Goal: Task Accomplishment & Management: Use online tool/utility

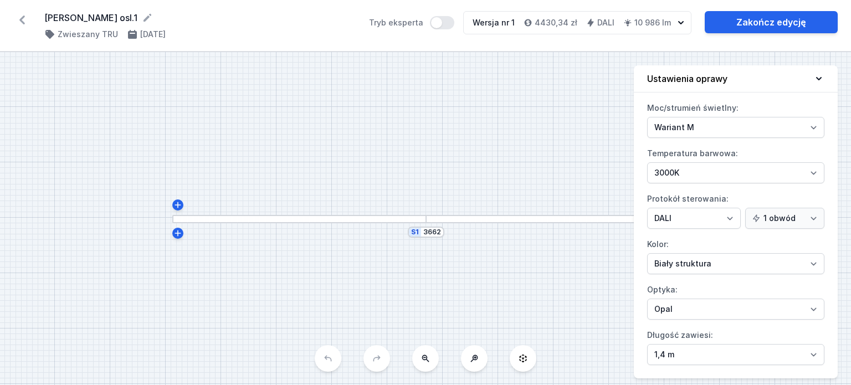
select select "M"
select select "3000"
select select "4"
select select "opal"
click at [143, 17] on icon at bounding box center [147, 18] width 8 height 8
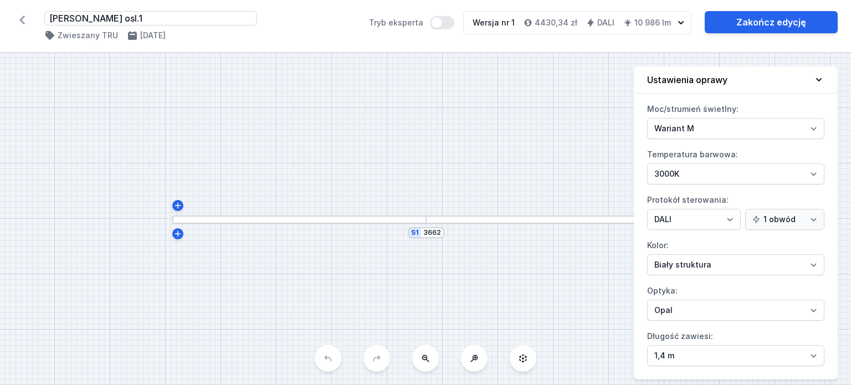
drag, startPoint x: 131, startPoint y: 17, endPoint x: -2, endPoint y: 20, distance: 132.4
click at [0, 20] on html "[PERSON_NAME] osl.1 ( 11463 /v 1 ) Zwieszany TRU [DATE] Tryb eksperta Wersja nr…" at bounding box center [425, 192] width 851 height 385
click at [142, 16] on icon at bounding box center [147, 17] width 11 height 11
type input "Mieszkanie Mokotów_korytarz"
click at [24, 15] on icon at bounding box center [22, 20] width 18 height 18
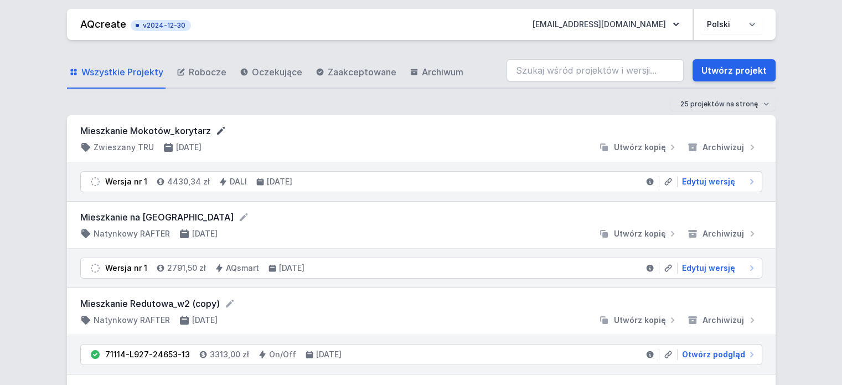
click at [216, 131] on icon at bounding box center [220, 130] width 11 height 11
drag, startPoint x: 230, startPoint y: 128, endPoint x: -16, endPoint y: 94, distance: 248.2
click at [175, 82] on link "Robocze" at bounding box center [201, 72] width 54 height 32
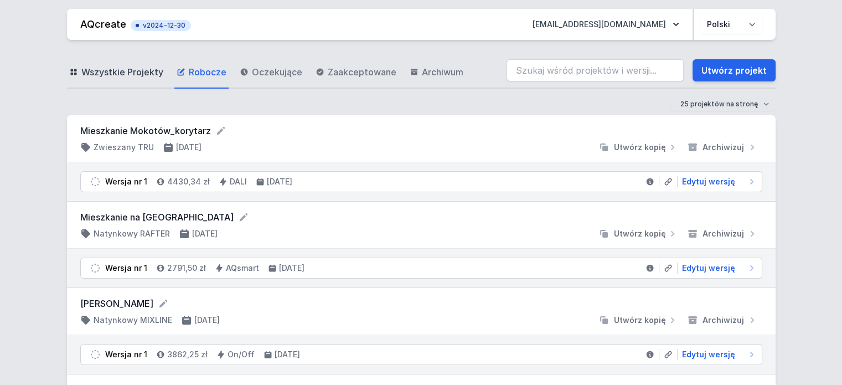
click at [144, 79] on span "Wszystkie Projekty" at bounding box center [122, 71] width 82 height 13
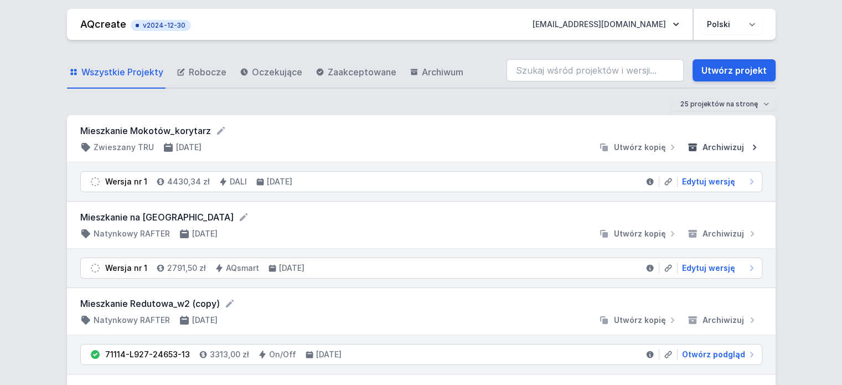
click at [733, 149] on span "Archiwizuj" at bounding box center [724, 147] width 42 height 11
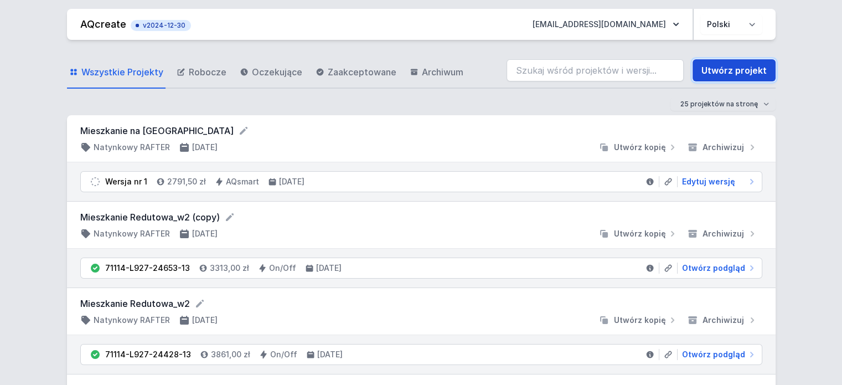
click at [733, 73] on link "Utwórz projekt" at bounding box center [734, 70] width 83 height 22
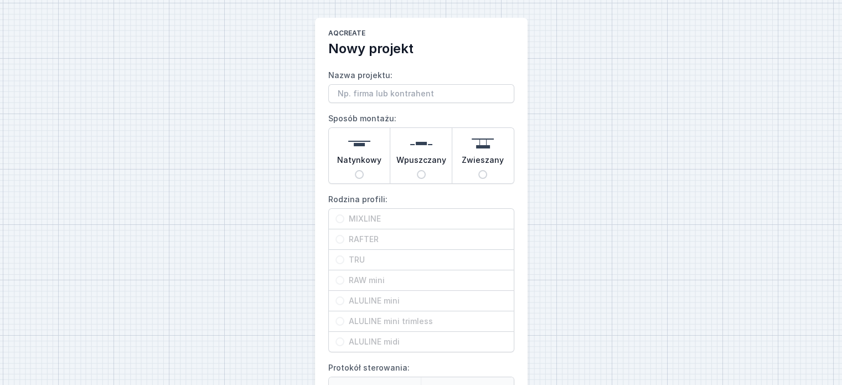
click at [377, 174] on div "Natynkowy" at bounding box center [359, 155] width 61 height 55
click at [364, 174] on input "Natynkowy" at bounding box center [359, 174] width 9 height 9
radio input "true"
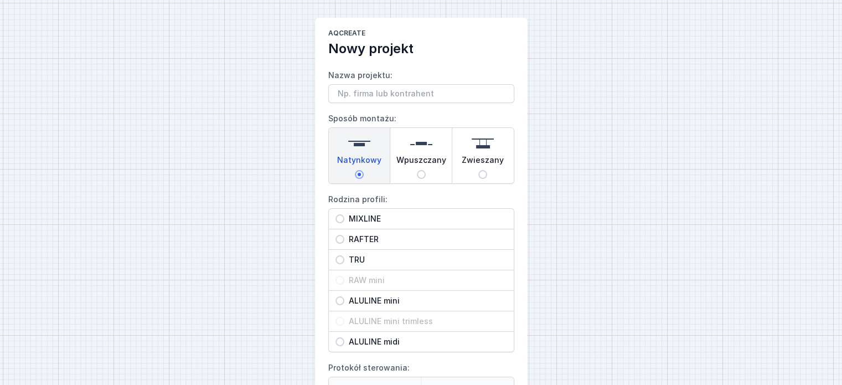
click at [376, 236] on span "RAFTER" at bounding box center [425, 239] width 163 height 11
click at [344, 236] on input "RAFTER" at bounding box center [340, 239] width 9 height 9
radio input "true"
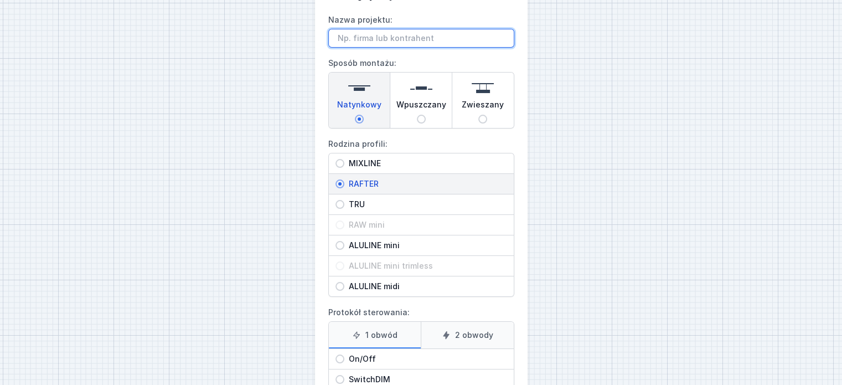
click at [398, 35] on input "Nazwa projektu:" at bounding box center [421, 38] width 186 height 19
paste input "Mieszkanie Mokotów_korytarz"
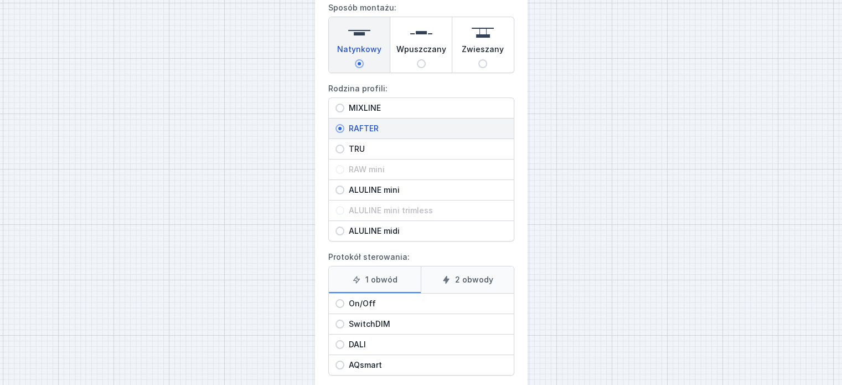
type input "Mieszkanie Mokotów_korytarz"
click at [361, 301] on span "On/Off" at bounding box center [425, 303] width 163 height 11
click at [344, 301] on input "On/Off" at bounding box center [340, 303] width 9 height 9
radio input "true"
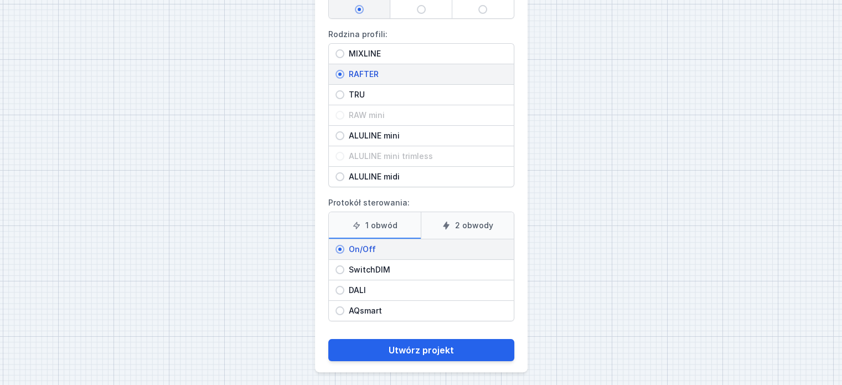
scroll to position [168, 0]
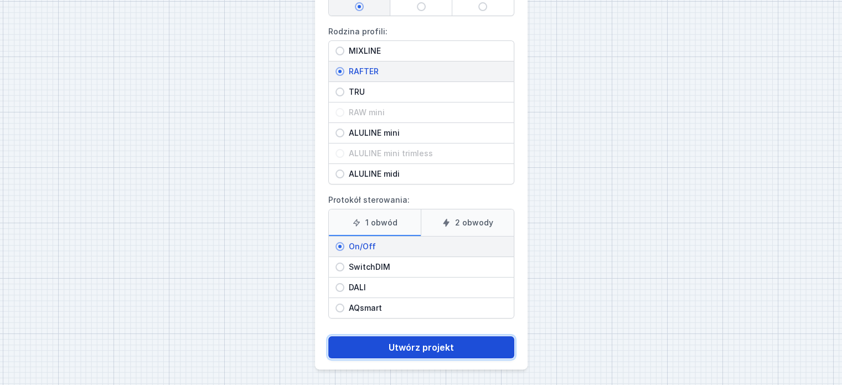
click at [456, 349] on button "Utwórz projekt" at bounding box center [421, 347] width 186 height 22
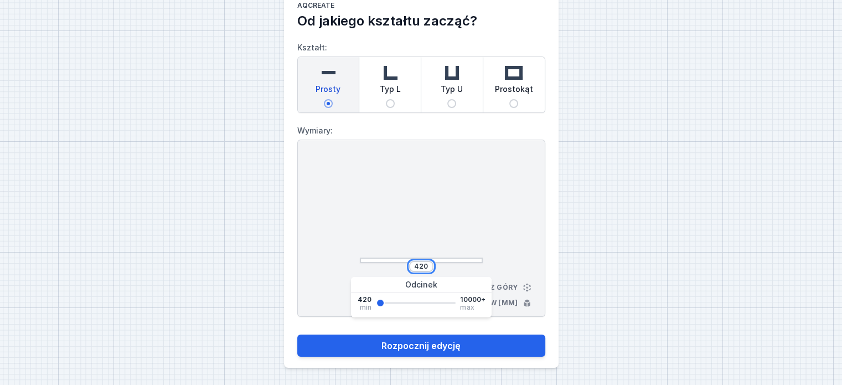
drag, startPoint x: 414, startPoint y: 267, endPoint x: 442, endPoint y: 273, distance: 28.4
click at [442, 273] on div "420 Widok z góry Wymiary w [mm]" at bounding box center [421, 228] width 248 height 177
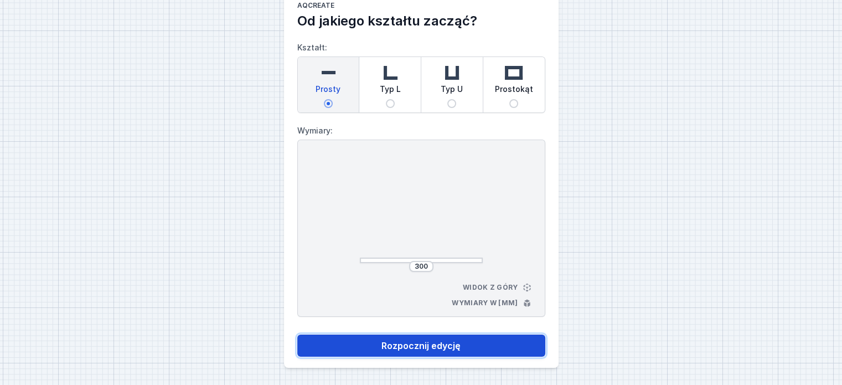
click at [432, 356] on button "Rozpocznij edycję" at bounding box center [421, 346] width 248 height 22
type input "3000"
click at [411, 345] on button "Rozpocznij edycję" at bounding box center [421, 346] width 248 height 22
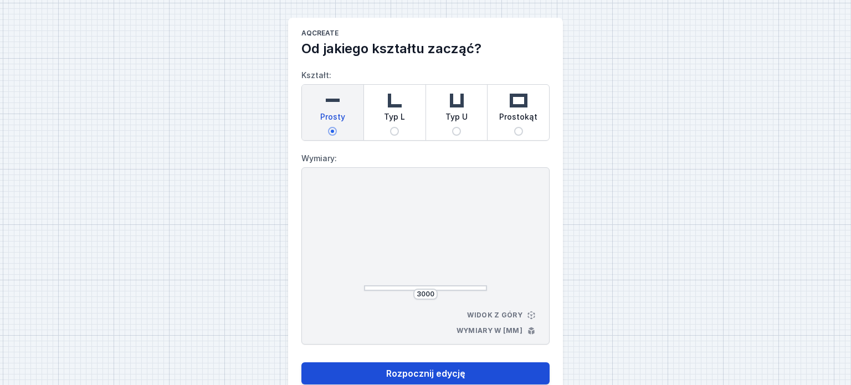
select select "M"
select select "3000"
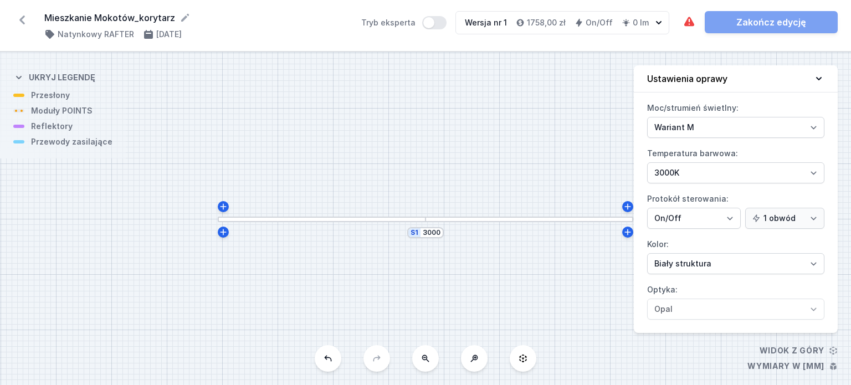
drag, startPoint x: 494, startPoint y: 254, endPoint x: 420, endPoint y: 258, distance: 74.3
drag, startPoint x: 474, startPoint y: 180, endPoint x: 429, endPoint y: 188, distance: 45.5
click at [429, 188] on div "S1 3000" at bounding box center [425, 218] width 851 height 333
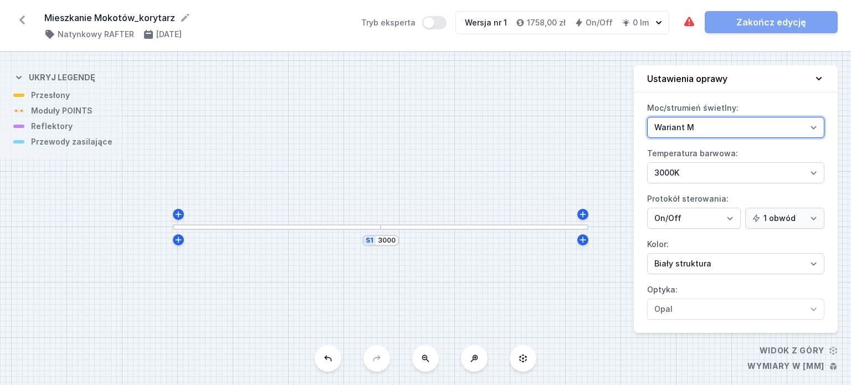
click at [672, 128] on select "Wariant L Wariant M" at bounding box center [735, 127] width 177 height 21
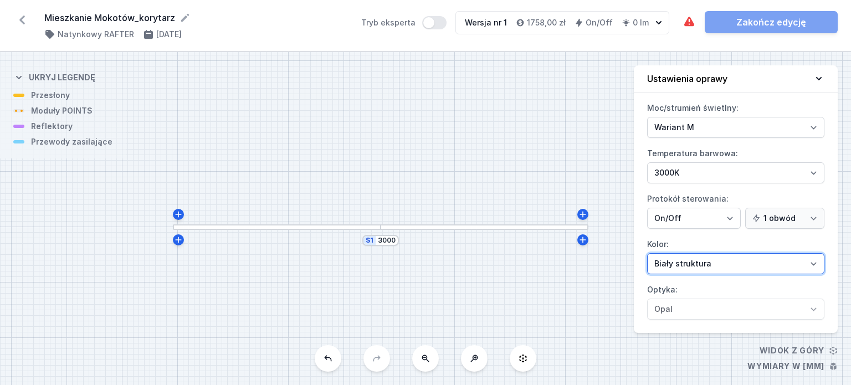
click at [698, 261] on select "Biały struktura Czarny struktura Złoty struktura Miedziany Szary Inny (z palety…" at bounding box center [735, 263] width 177 height 21
select select "2"
click at [647, 253] on select "Biały struktura Czarny struktura Złoty struktura Miedziany Szary Inny (z palety…" at bounding box center [735, 263] width 177 height 21
click at [345, 161] on div "S1 3000" at bounding box center [425, 218] width 851 height 333
click at [204, 228] on div at bounding box center [277, 227] width 208 height 6
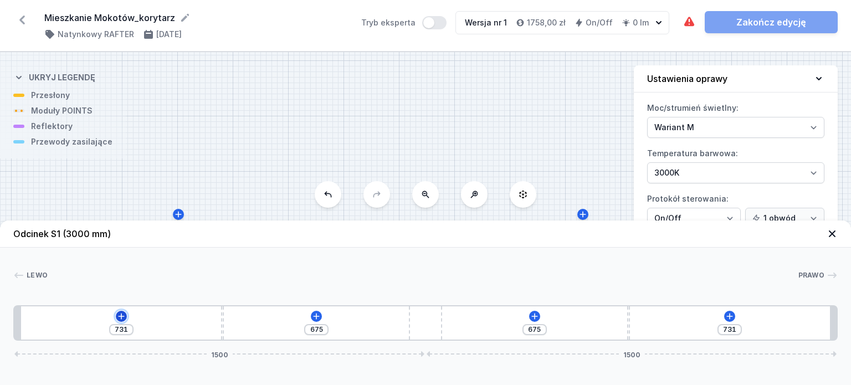
click at [124, 315] on icon at bounding box center [121, 316] width 9 height 9
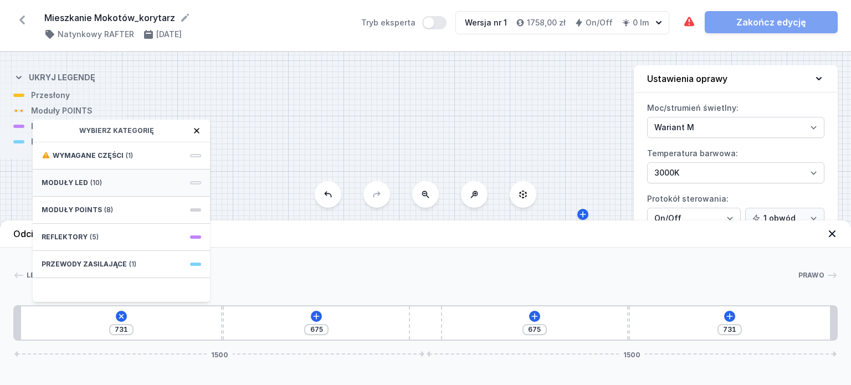
click at [106, 178] on div "Moduły LED (10)" at bounding box center [121, 182] width 177 height 27
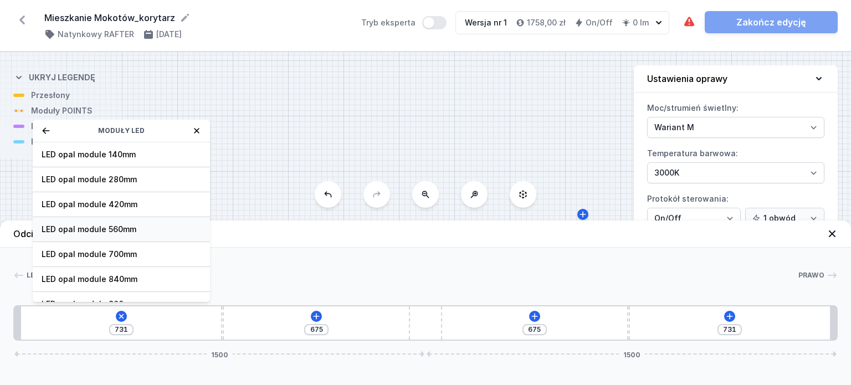
click at [128, 224] on span "LED opal module 560mm" at bounding box center [122, 229] width 160 height 11
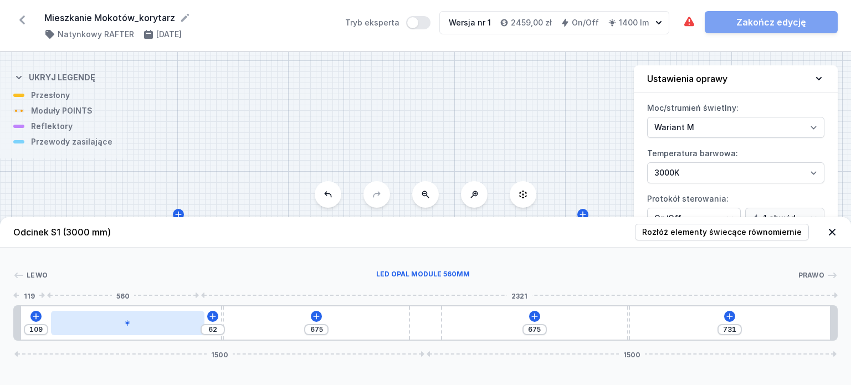
type input "22"
type input "149"
type input "18"
type input "153"
type input "12"
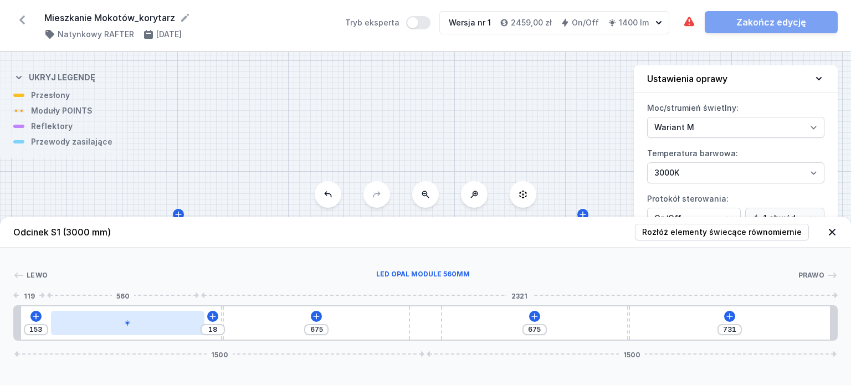
type input "159"
drag, startPoint x: 95, startPoint y: 329, endPoint x: 137, endPoint y: 333, distance: 42.3
click at [137, 333] on div at bounding box center [141, 323] width 153 height 24
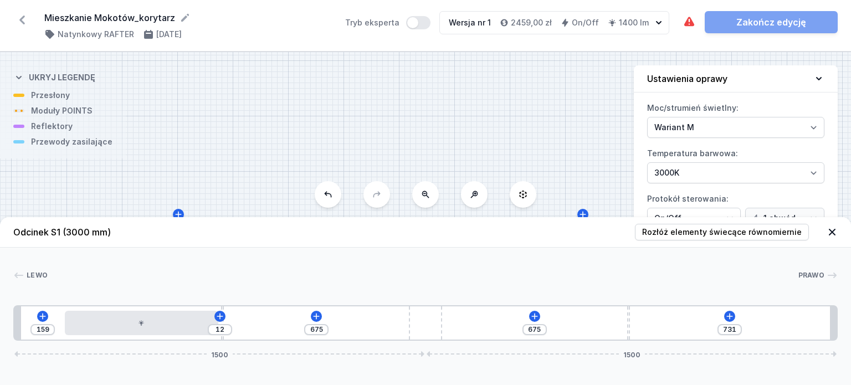
click at [544, 312] on div "159 12 675 675 731 1500 1500" at bounding box center [425, 322] width 824 height 35
click at [731, 314] on icon at bounding box center [729, 316] width 9 height 9
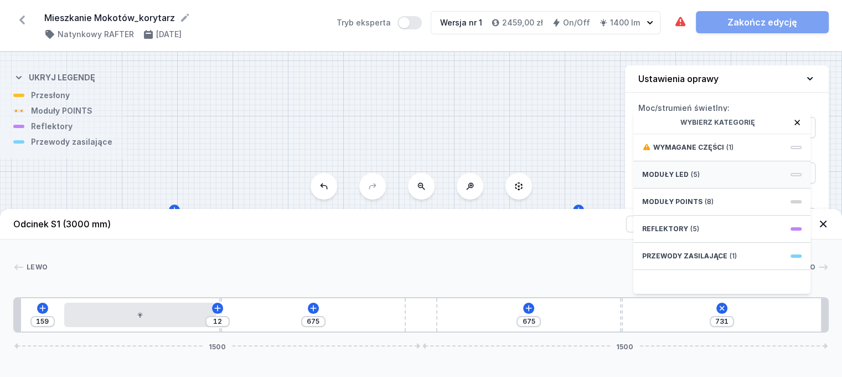
click at [721, 179] on div "Moduły LED (5)" at bounding box center [722, 174] width 177 height 27
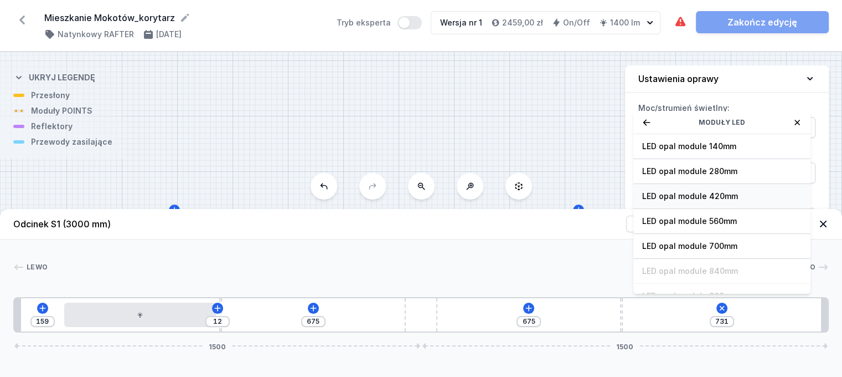
click at [712, 202] on span "LED opal module 420mm" at bounding box center [722, 196] width 160 height 11
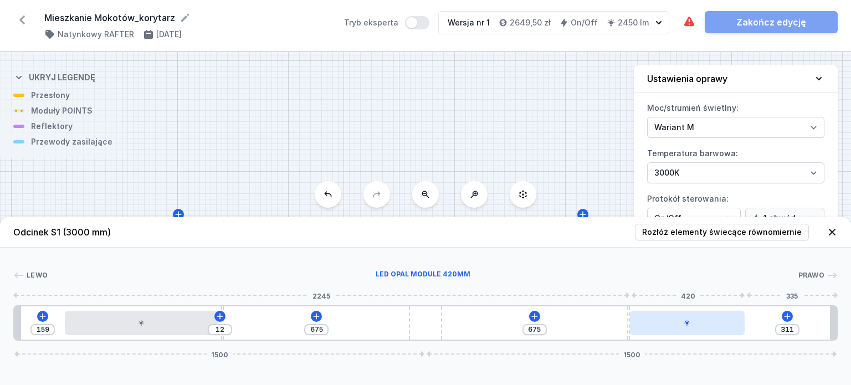
click at [688, 323] on icon at bounding box center [688, 323] width 6 height 6
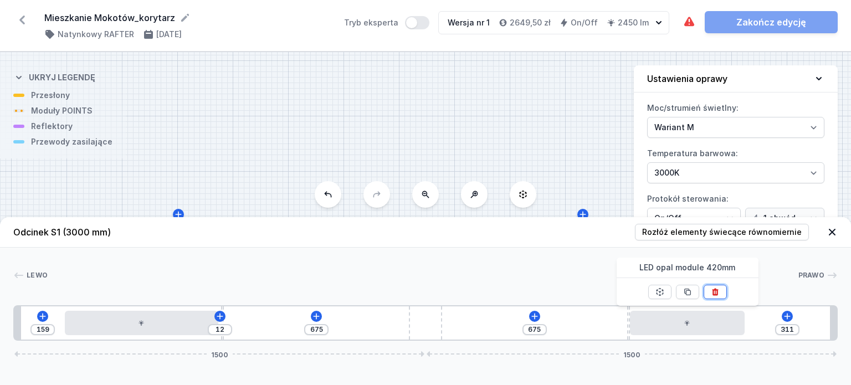
click at [711, 292] on icon at bounding box center [715, 291] width 9 height 9
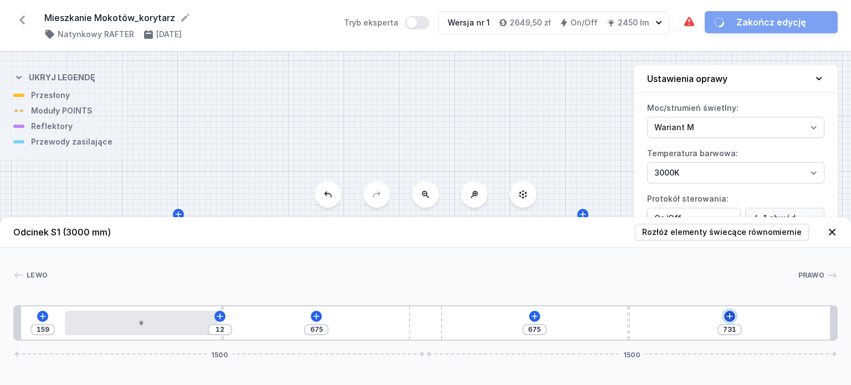
click at [728, 312] on icon at bounding box center [729, 316] width 9 height 9
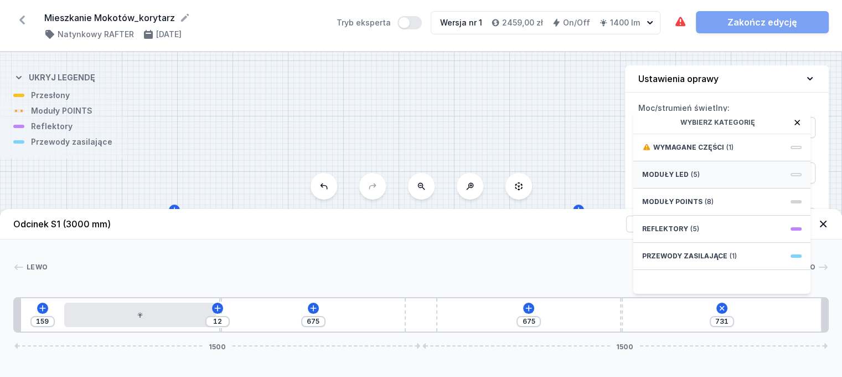
click at [706, 186] on div "Moduły LED (5)" at bounding box center [722, 174] width 177 height 27
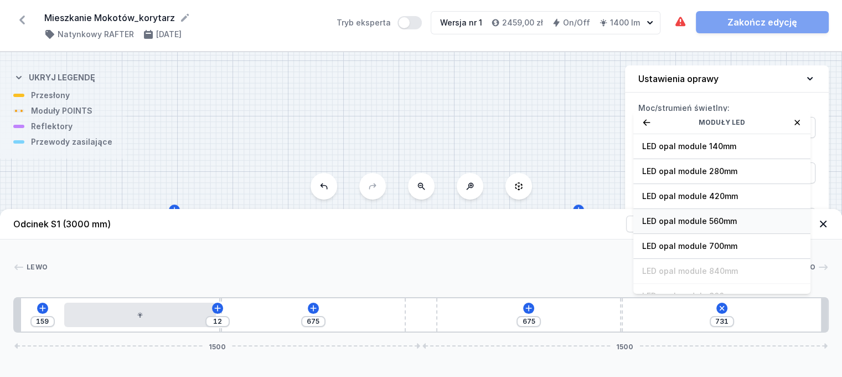
click at [712, 227] on span "LED opal module 560mm" at bounding box center [722, 220] width 160 height 11
type input "171"
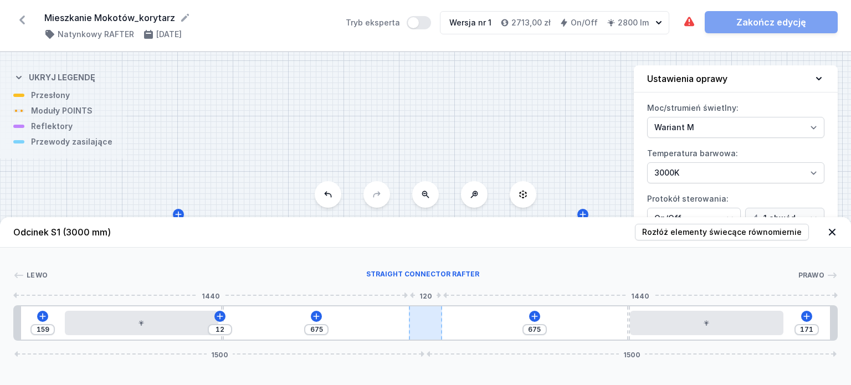
type input "593"
type input "253"
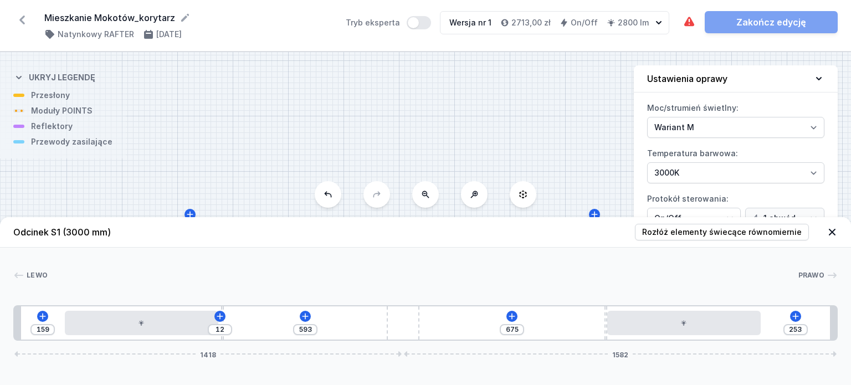
type input "597"
type input "249"
type input "601"
type input "245"
type input "603"
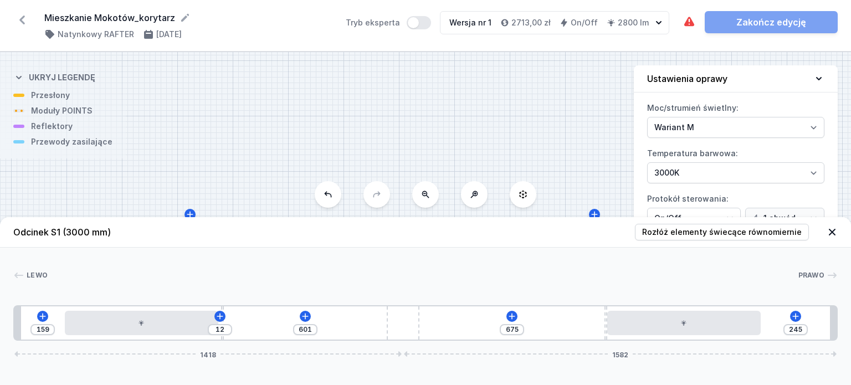
type input "243"
type input "607"
type input "239"
type input "613"
type input "233"
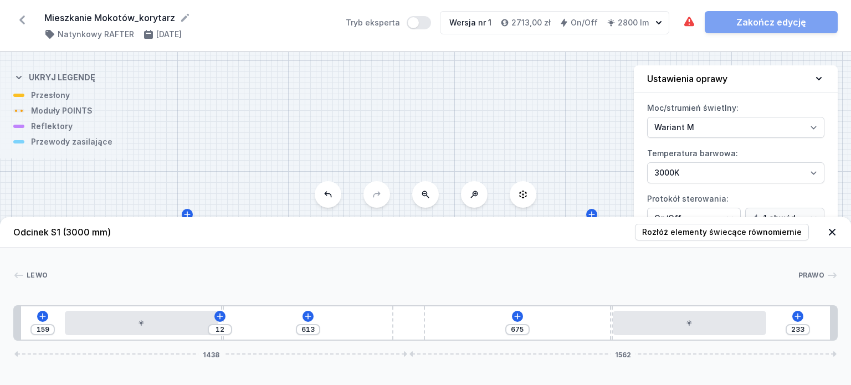
type input "615"
type input "231"
type input "617"
type input "229"
type input "623"
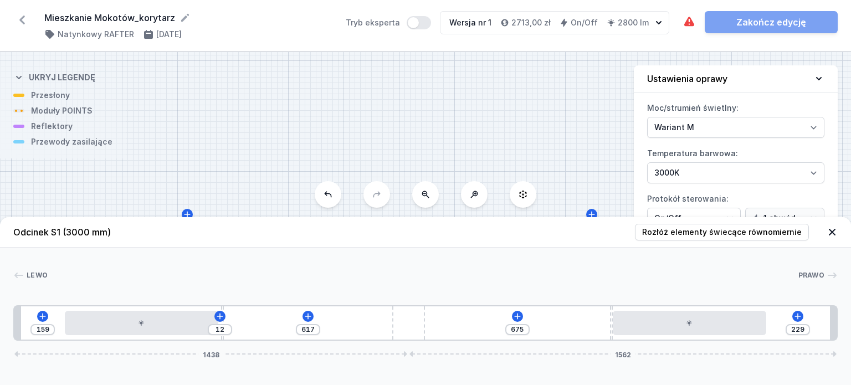
type input "223"
type input "633"
type input "213"
type input "644"
type input "202"
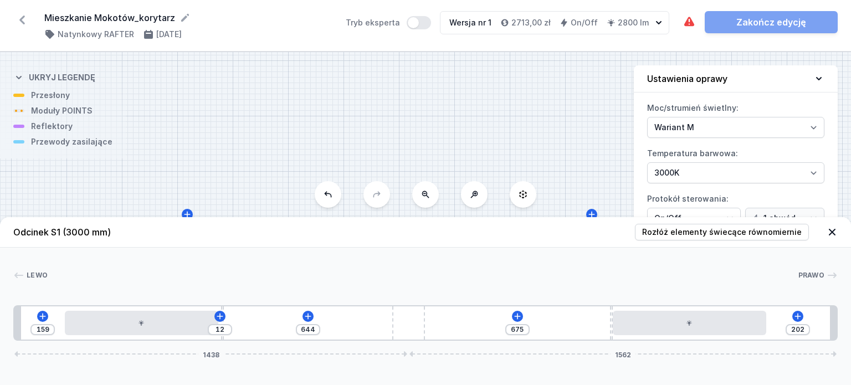
type input "654"
type input "192"
type input "668"
type input "178"
type input "680"
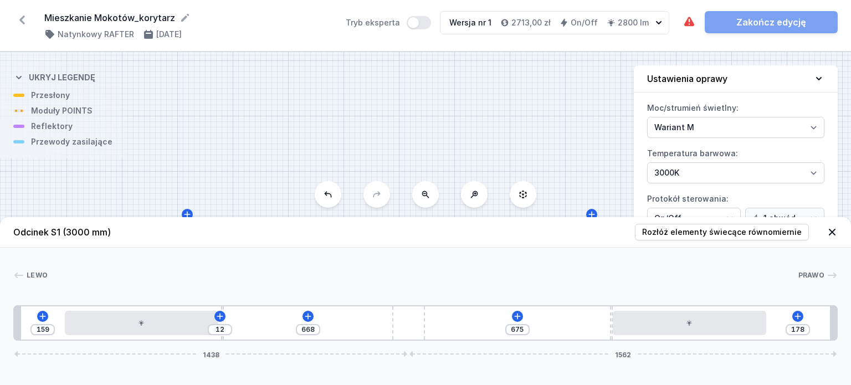
type input "166"
type input "694"
type input "152"
type input "710"
type input "136"
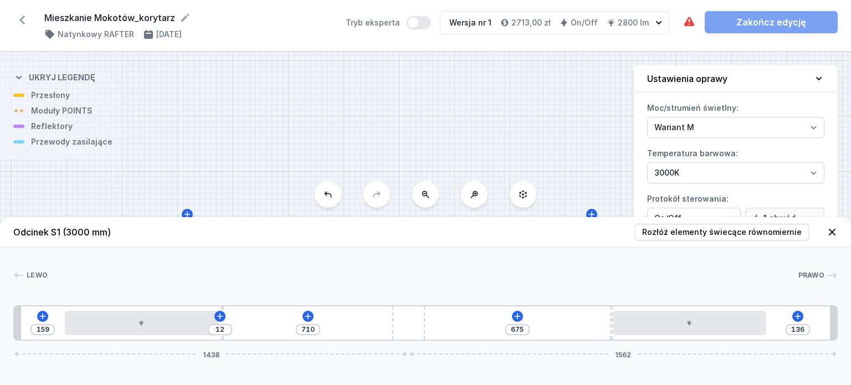
type input "728"
type input "118"
type input "748"
type input "98"
type input "760"
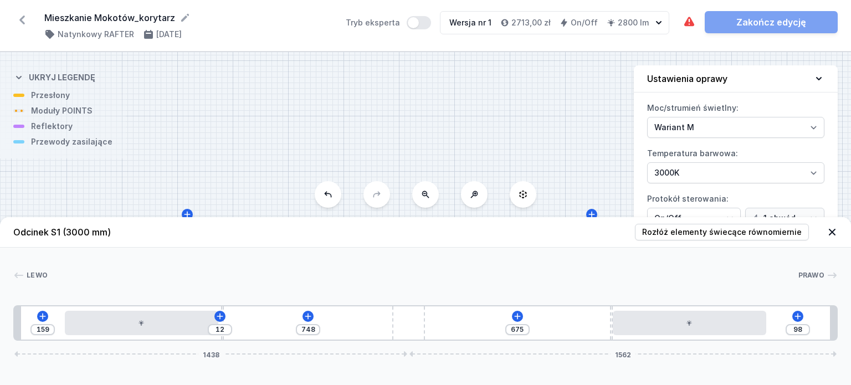
type input "86"
type input "774"
type input "72"
type input "786"
type input "60"
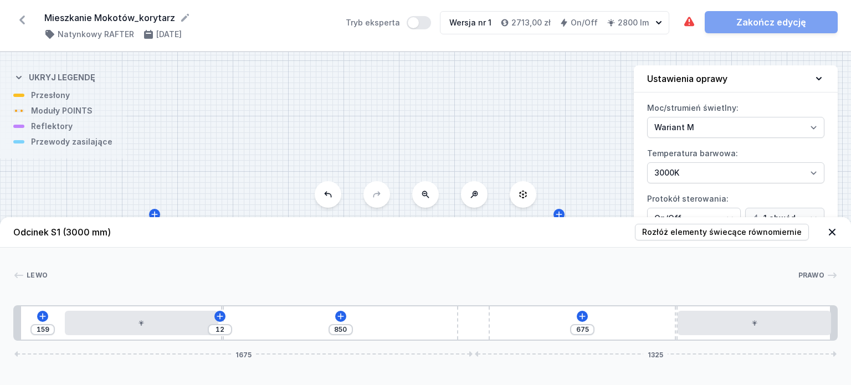
drag, startPoint x: 430, startPoint y: 322, endPoint x: 590, endPoint y: 322, distance: 160.1
click at [590, 322] on div "159 12 850 675 1675 1325" at bounding box center [425, 322] width 824 height 35
type input "850"
drag, startPoint x: 483, startPoint y: 323, endPoint x: 663, endPoint y: 321, distance: 180.0
click at [621, 323] on div "159 12 850 675 1675 1325" at bounding box center [425, 322] width 824 height 35
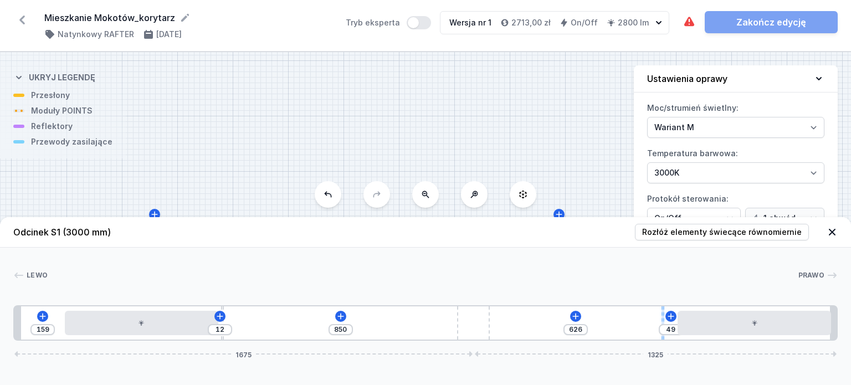
type input "616"
type input "59"
type input "596"
type input "79"
type input "570"
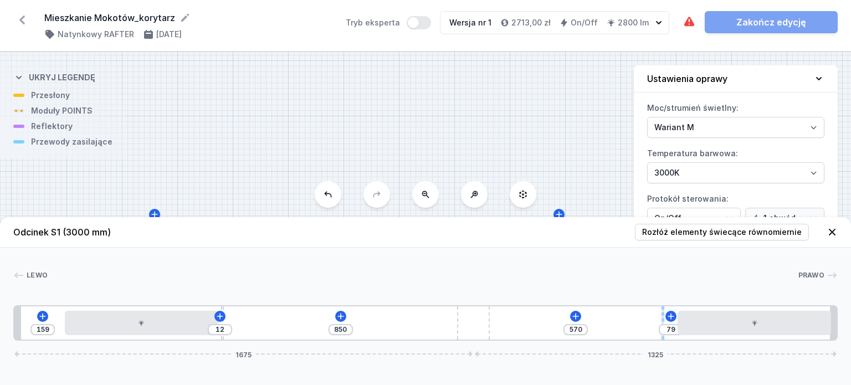
type input "105"
type input "538"
type input "137"
type input "427"
type input "248"
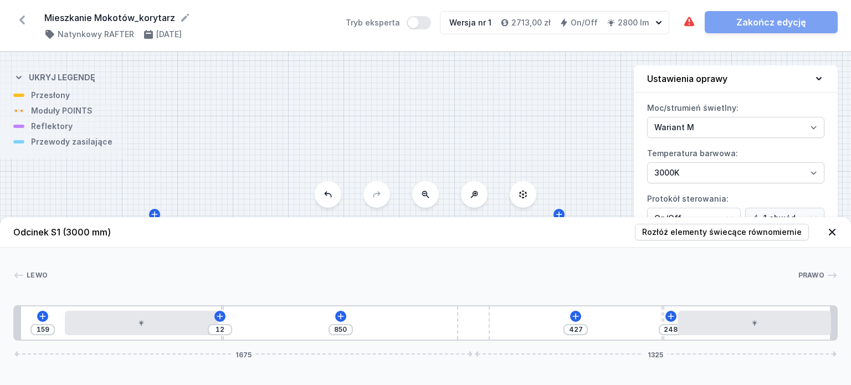
type input "405"
type input "270"
type input "395"
type input "280"
type input "383"
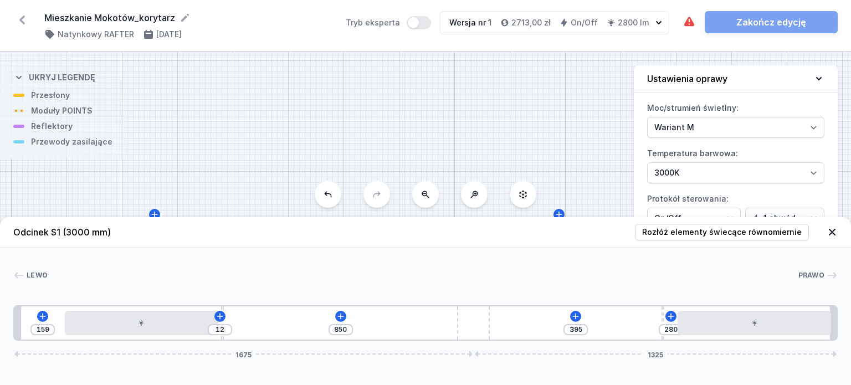
type input "292"
type input "373"
type input "302"
type input "369"
type input "306"
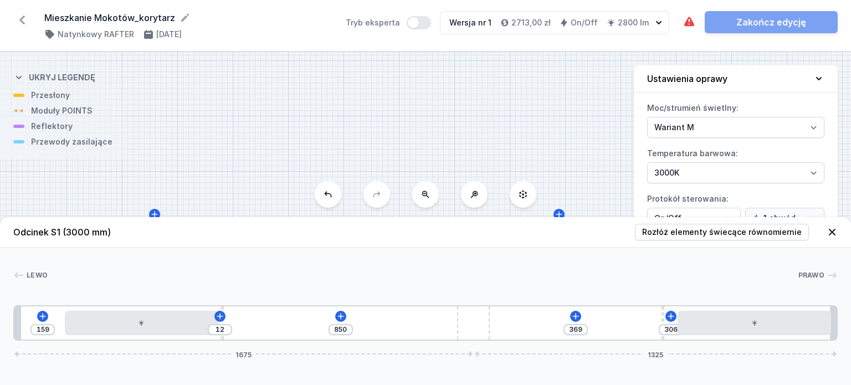
type input "363"
type input "312"
type input "359"
type input "316"
type input "355"
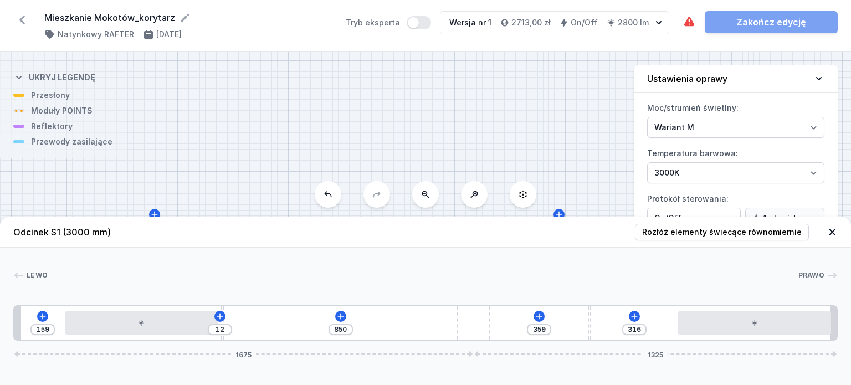
type input "320"
type input "351"
type input "324"
type input "343"
type input "332"
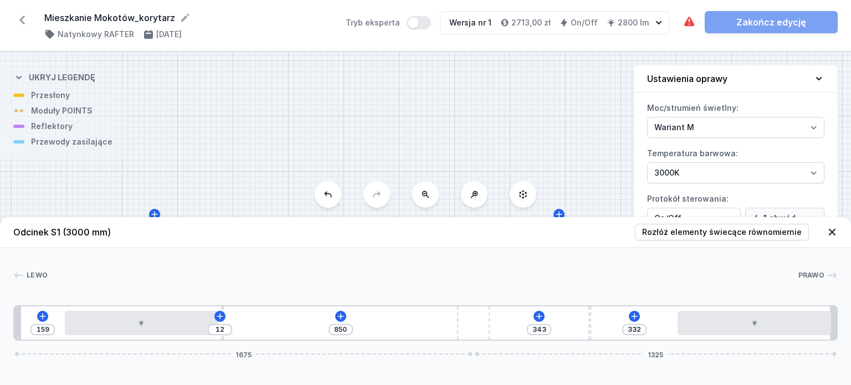
type input "331"
type input "344"
type input "317"
type input "358"
type input "300"
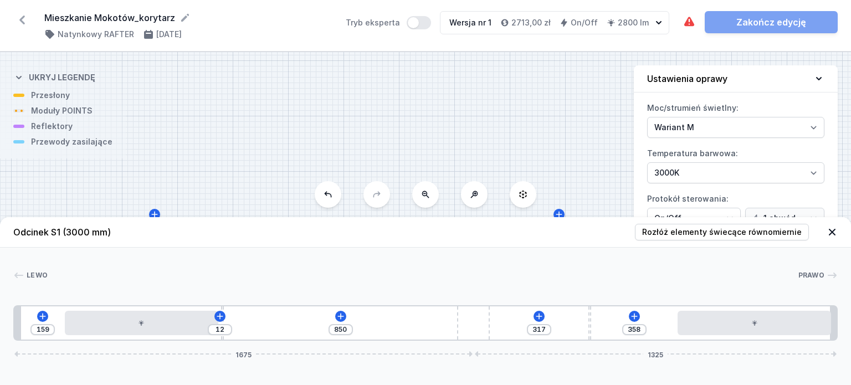
type input "375"
type input "294"
type input "381"
type input "292"
type input "383"
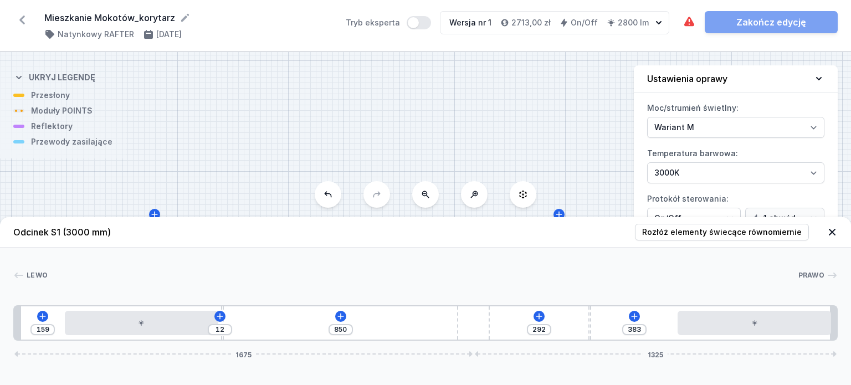
type input "290"
type input "385"
type input "292"
type input "383"
type input "294"
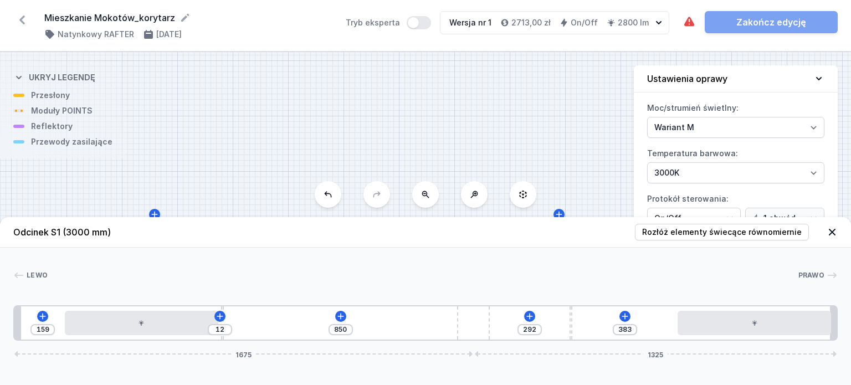
type input "381"
type input "296"
type input "379"
type input "300"
type input "375"
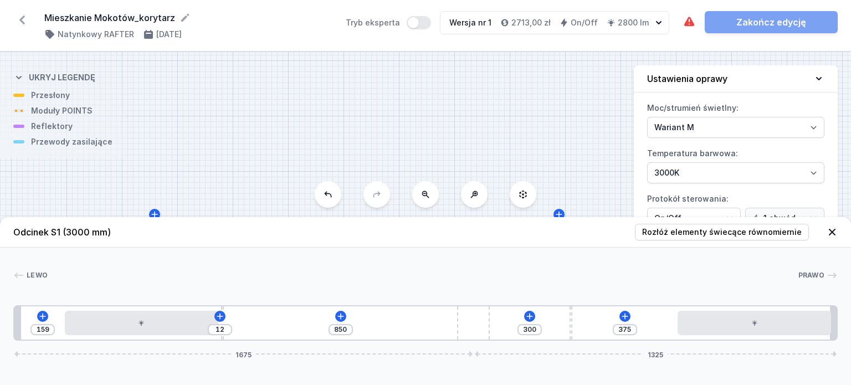
type input "308"
type input "367"
type input "310"
type input "365"
type input "314"
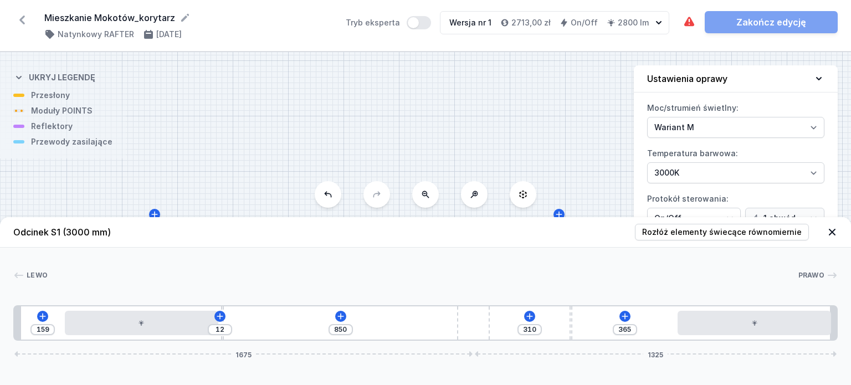
type input "361"
type input "317"
type input "358"
type input "321"
type input "354"
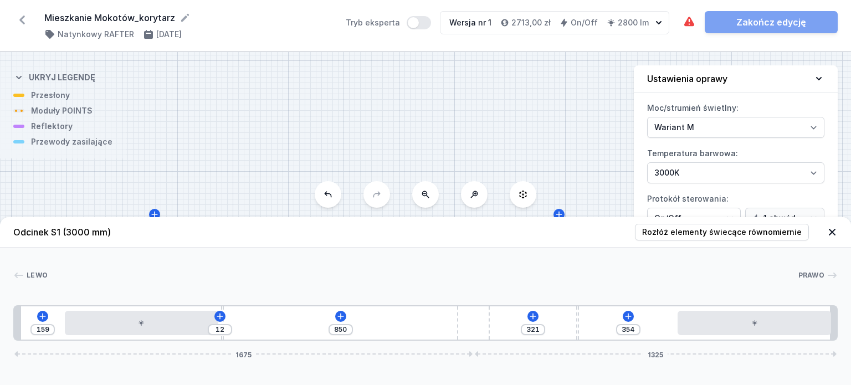
type input "339"
type input "336"
type input "341"
type input "334"
type input "347"
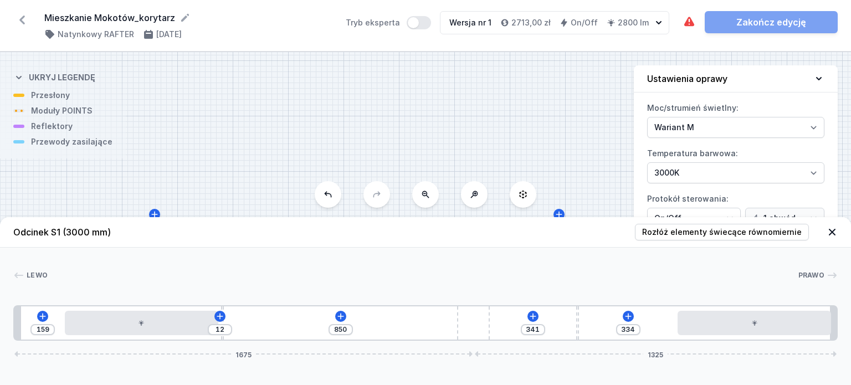
type input "328"
type input "353"
type input "322"
type input "355"
type input "320"
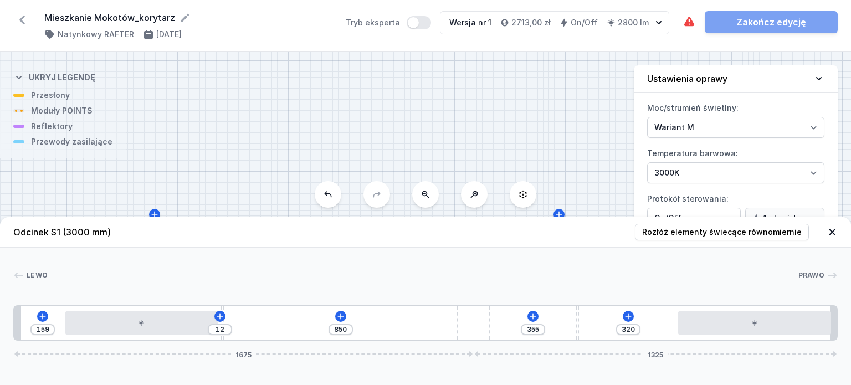
type input "357"
type input "318"
type input "347"
type input "328"
type input "343"
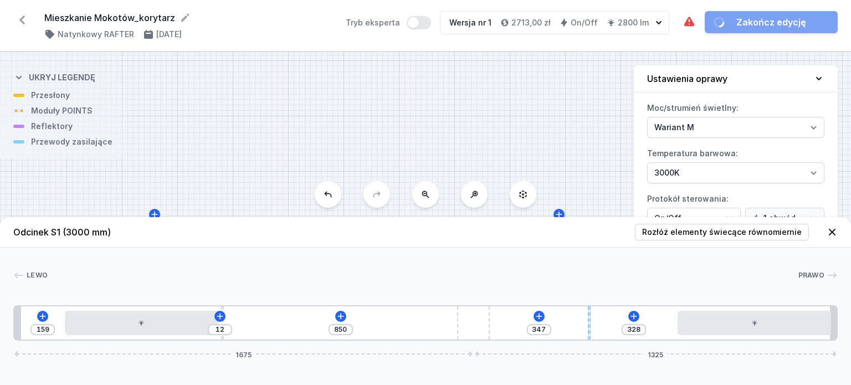
type input "332"
type input "335"
type input "340"
type input "323"
type input "352"
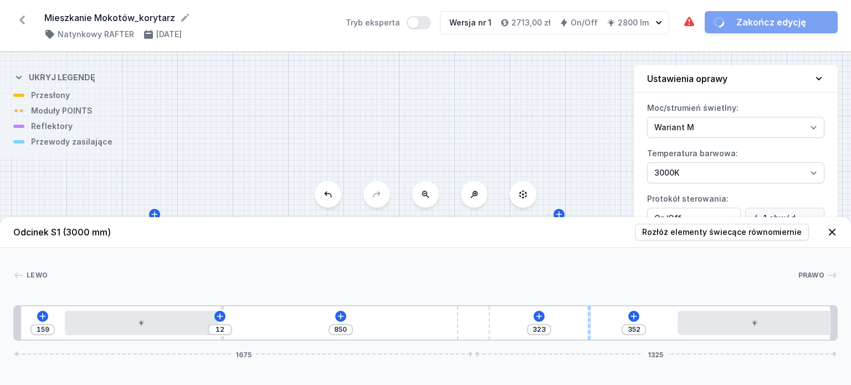
type input "302"
type input "373"
type input "296"
type input "379"
type input "272"
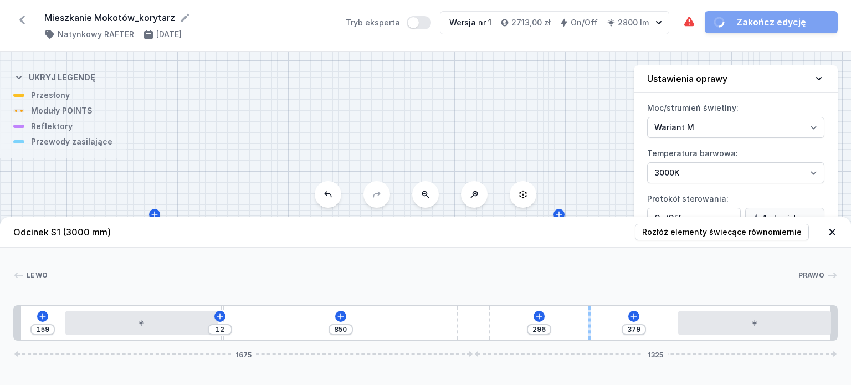
type input "403"
type input "244"
type input "431"
type input "216"
type input "459"
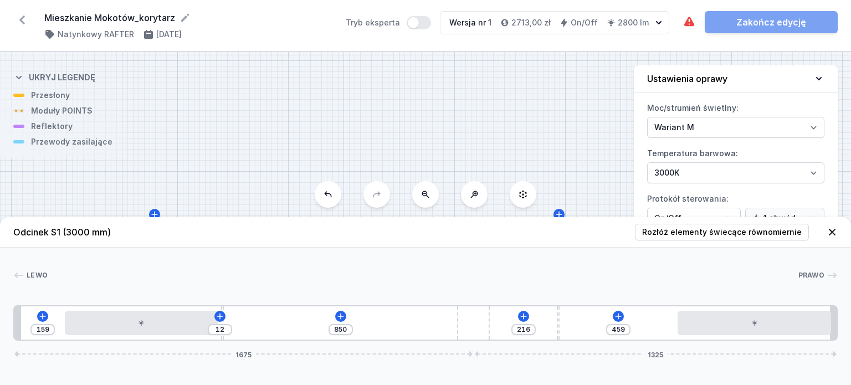
type input "166"
type input "509"
type input "132"
type input "543"
type input "129"
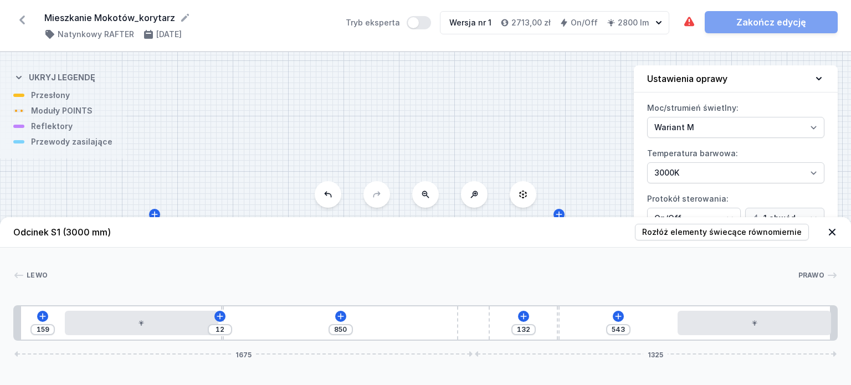
type input "546"
type input "125"
type input "550"
type input "119"
type input "556"
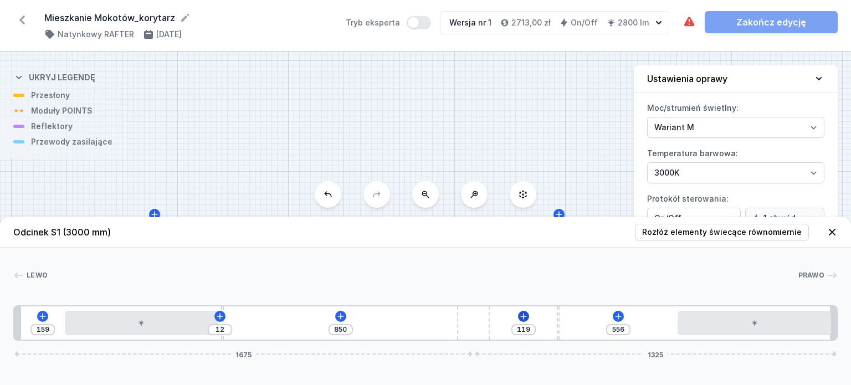
type input "53"
type input "507"
type input "168"
type input "491"
type input "184"
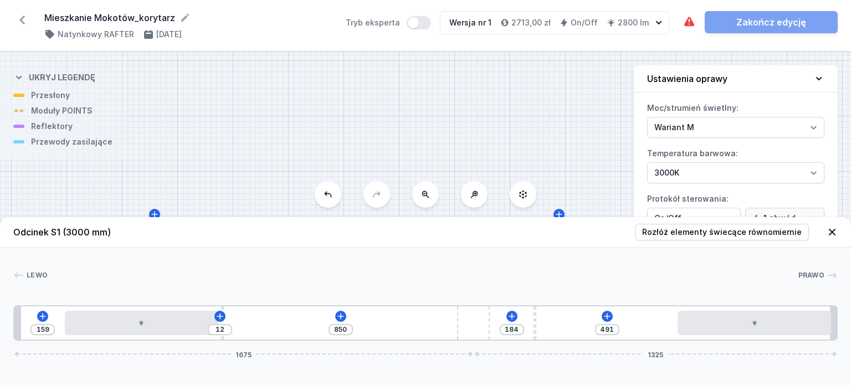
type input "465"
type input "210"
type input "459"
type input "216"
type input "457"
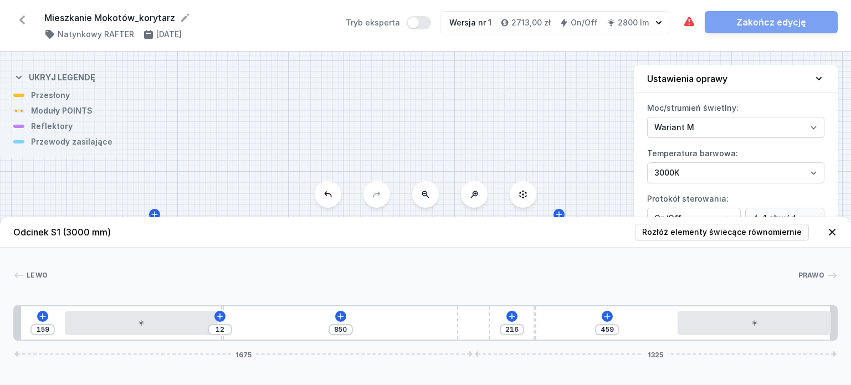
type input "218"
type input "463"
type input "212"
type input "469"
type input "206"
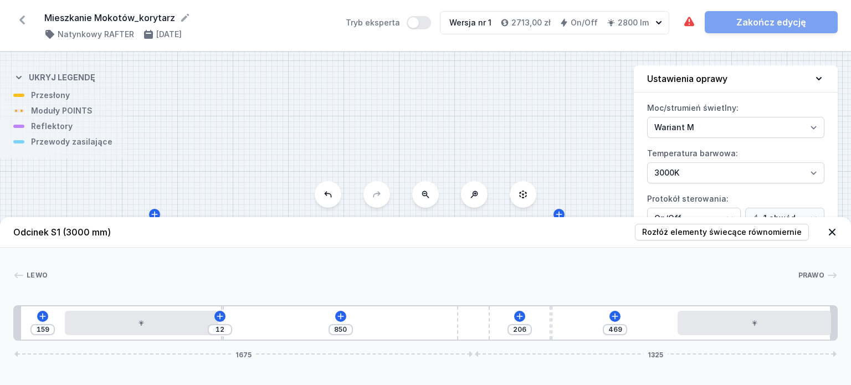
type input "511"
type input "164"
type input "515"
type input "160"
type input "527"
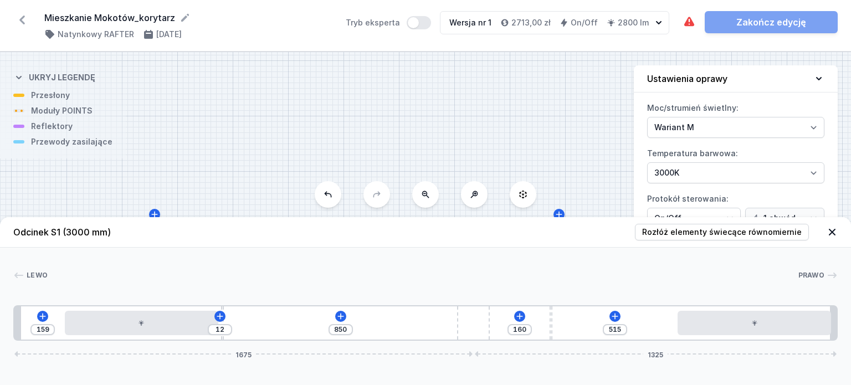
type input "148"
type input "543"
type input "132"
type input "545"
type input "130"
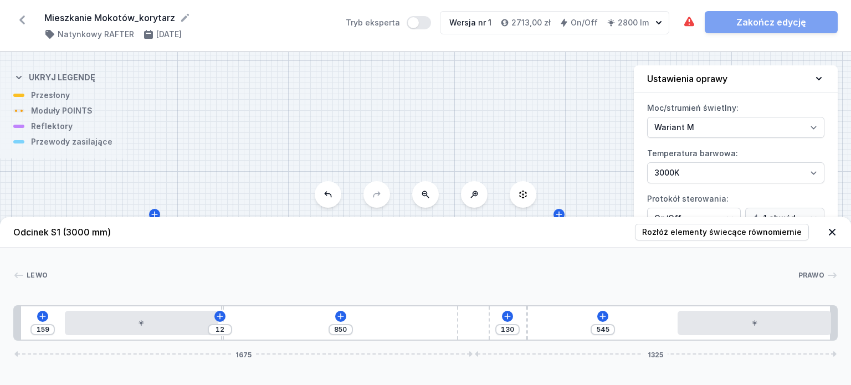
drag, startPoint x: 675, startPoint y: 319, endPoint x: 533, endPoint y: 320, distance: 141.2
drag, startPoint x: 471, startPoint y: 320, endPoint x: 557, endPoint y: 328, distance: 86.2
click at [619, 318] on div "159 12 850 130 545 1675 1325" at bounding box center [425, 322] width 824 height 35
drag, startPoint x: 474, startPoint y: 323, endPoint x: 591, endPoint y: 321, distance: 117.4
click at [591, 321] on div "159 12 850 130 545 1675 1325" at bounding box center [425, 322] width 824 height 35
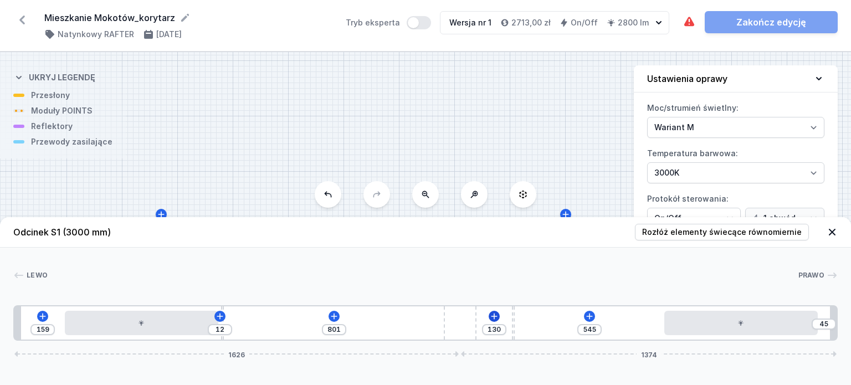
type input "803"
type input "43"
type input "805"
type input "41"
type input "807"
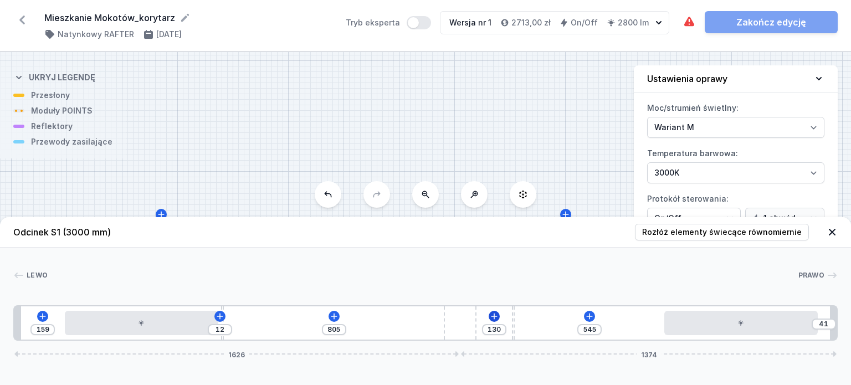
type input "39"
type input "811"
type input "35"
type input "813"
type input "33"
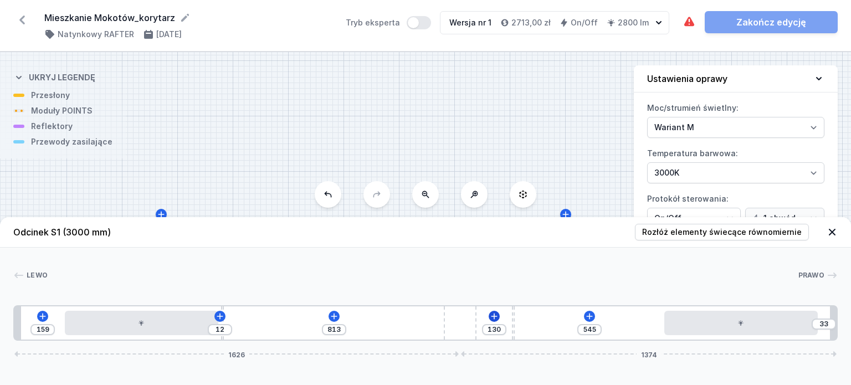
type input "817"
type input "29"
drag, startPoint x: 481, startPoint y: 322, endPoint x: 546, endPoint y: 321, distance: 65.4
click at [546, 321] on div "159 12 850 130 545 1675 1325" at bounding box center [425, 322] width 824 height 35
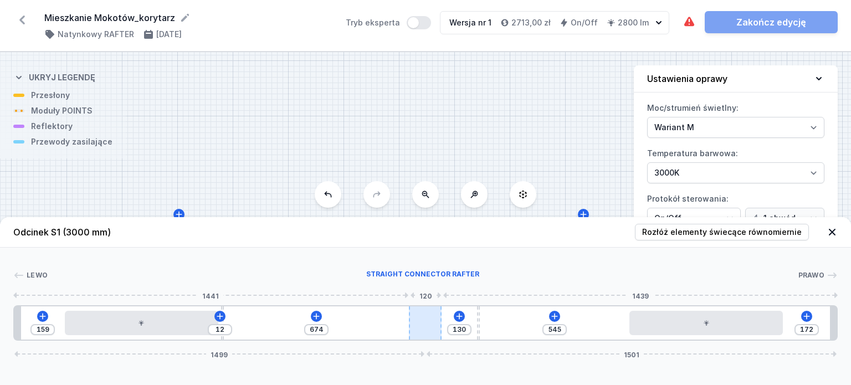
drag, startPoint x: 466, startPoint y: 321, endPoint x: 440, endPoint y: 319, distance: 25.6
click at [440, 319] on div at bounding box center [425, 322] width 33 height 33
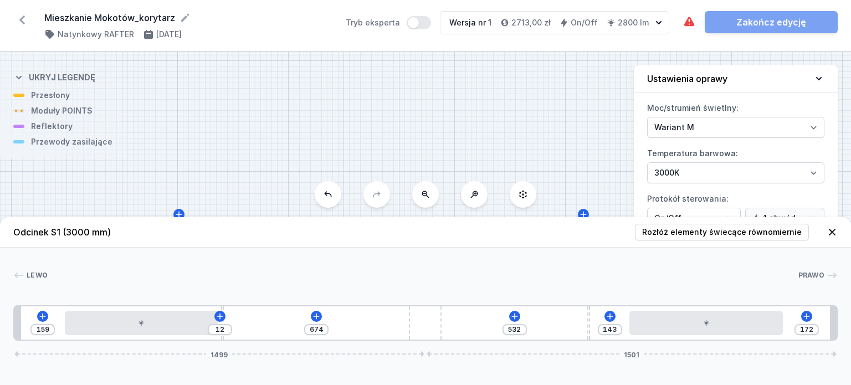
drag, startPoint x: 479, startPoint y: 318, endPoint x: 598, endPoint y: 326, distance: 119.3
click at [598, 326] on div "159 12 674 532 143 172 1499 1501" at bounding box center [425, 322] width 824 height 35
drag, startPoint x: 587, startPoint y: 324, endPoint x: 824, endPoint y: 323, distance: 237.0
click at [824, 323] on div "159 12 674 685 172 1499 1501" at bounding box center [425, 322] width 824 height 35
click at [532, 318] on icon at bounding box center [535, 316] width 9 height 9
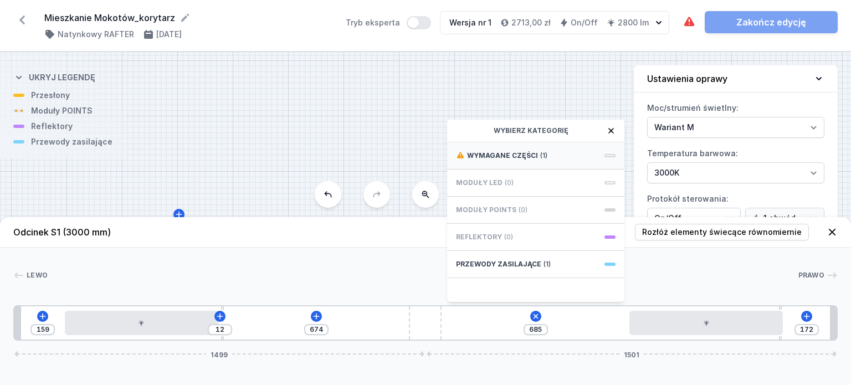
click at [489, 150] on div "Wymagane części (1)" at bounding box center [535, 155] width 177 height 27
click at [509, 158] on span "Hole for power supply cable" at bounding box center [536, 154] width 160 height 11
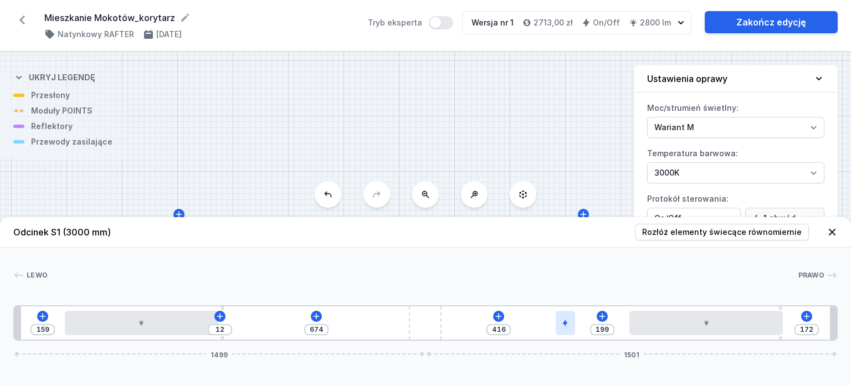
drag, startPoint x: 452, startPoint y: 325, endPoint x: 575, endPoint y: 325, distance: 122.4
click at [575, 325] on div "159 12 674 416 199 172 1499 1501" at bounding box center [425, 322] width 824 height 35
click at [575, 325] on div "159 12 674 401 214 172 1499 1501" at bounding box center [425, 322] width 824 height 35
drag, startPoint x: 558, startPoint y: 325, endPoint x: 567, endPoint y: 325, distance: 9.4
click at [567, 325] on div at bounding box center [562, 323] width 19 height 24
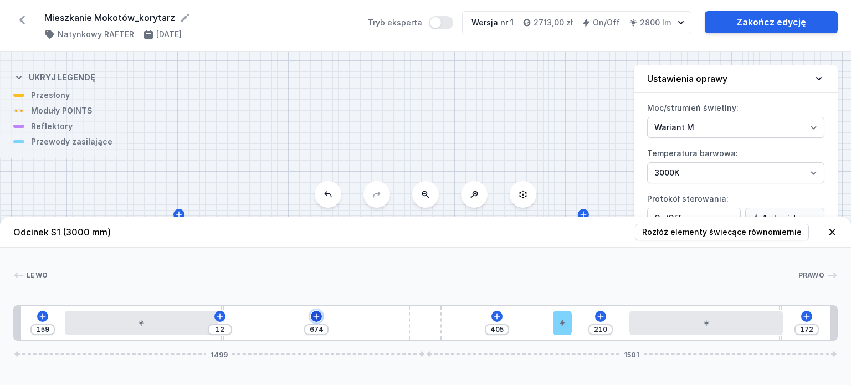
click at [313, 315] on icon at bounding box center [316, 316] width 9 height 9
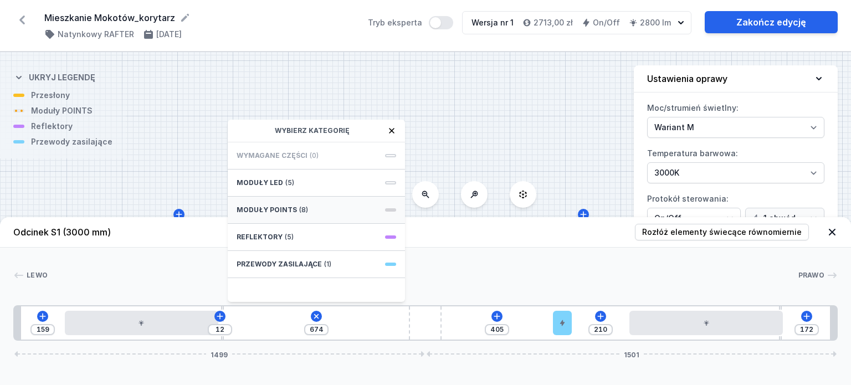
click at [300, 208] on span "(8)" at bounding box center [303, 209] width 9 height 9
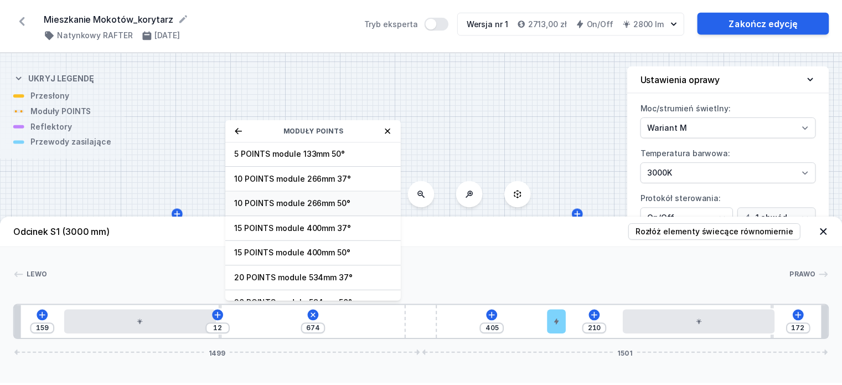
scroll to position [39, 0]
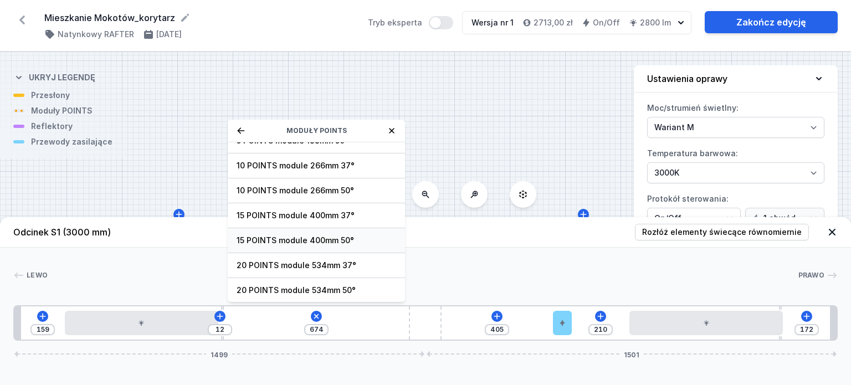
click at [356, 240] on span "15 POINTS module 400mm 50°" at bounding box center [316, 240] width 160 height 11
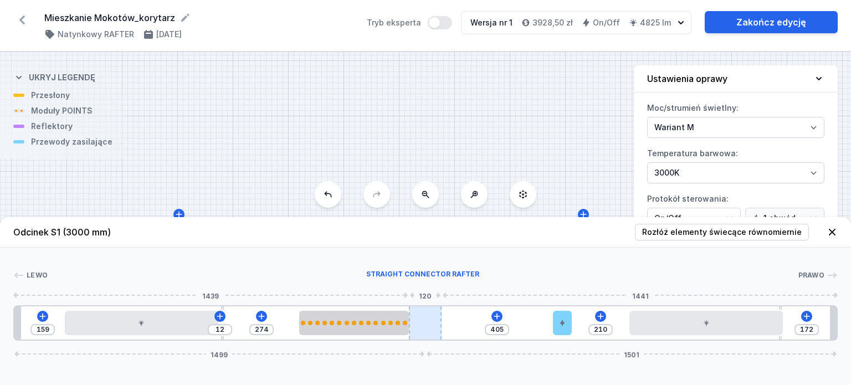
drag, startPoint x: 300, startPoint y: 331, endPoint x: 434, endPoint y: 331, distance: 134.0
click at [434, 331] on div "159 12 274 405 210 172 1499 1501" at bounding box center [425, 322] width 824 height 35
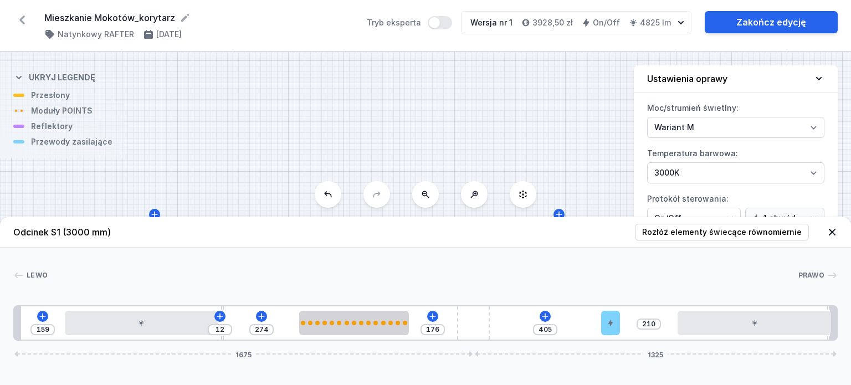
drag, startPoint x: 430, startPoint y: 331, endPoint x: 506, endPoint y: 325, distance: 76.7
click at [581, 325] on div "159 12 274 176 405 210 1675 1325" at bounding box center [425, 322] width 824 height 35
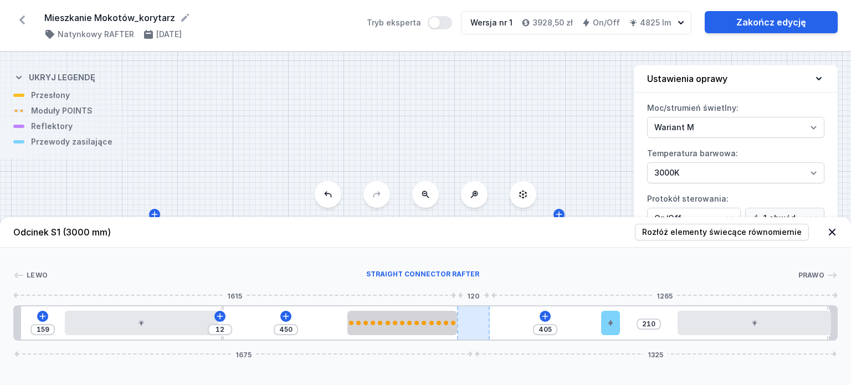
drag, startPoint x: 441, startPoint y: 324, endPoint x: 484, endPoint y: 326, distance: 43.3
click at [484, 326] on div "159 12 450 405 210 1675 1325" at bounding box center [425, 322] width 824 height 35
drag, startPoint x: 479, startPoint y: 326, endPoint x: 584, endPoint y: 328, distance: 105.3
click at [583, 328] on div "159 12 450 405 210 1675 1325" at bounding box center [425, 322] width 824 height 35
drag, startPoint x: 410, startPoint y: 330, endPoint x: 485, endPoint y: 330, distance: 74.8
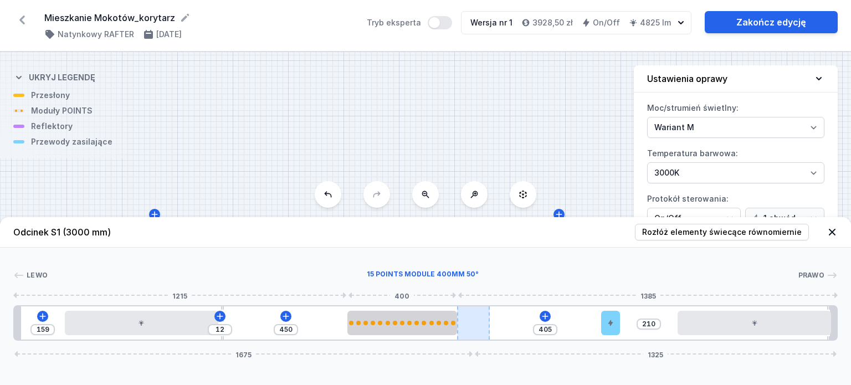
click at [443, 330] on div at bounding box center [402, 323] width 110 height 24
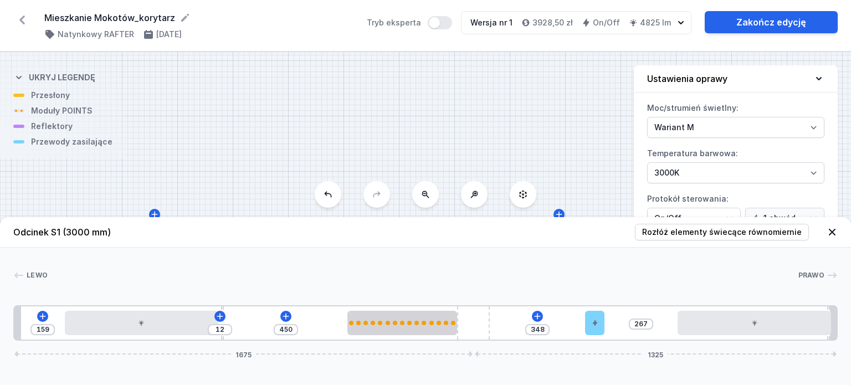
drag, startPoint x: 611, startPoint y: 320, endPoint x: 605, endPoint y: 323, distance: 7.2
click at [605, 323] on div "159 12 450 348 267 1675 1325" at bounding box center [425, 322] width 824 height 35
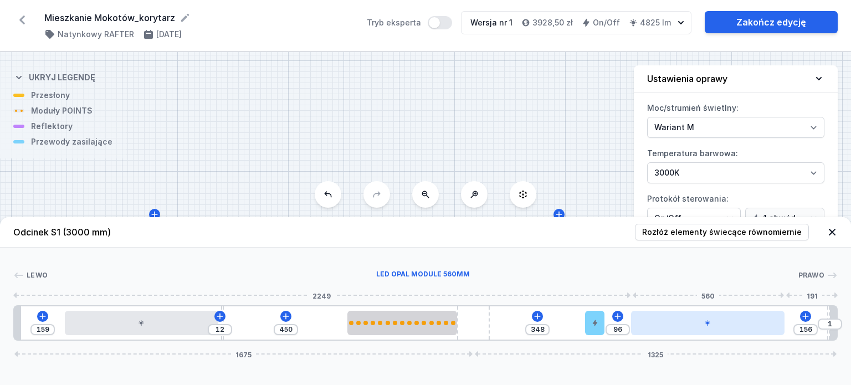
drag, startPoint x: 746, startPoint y: 318, endPoint x: 709, endPoint y: 325, distance: 37.7
click at [709, 325] on div at bounding box center [707, 323] width 153 height 24
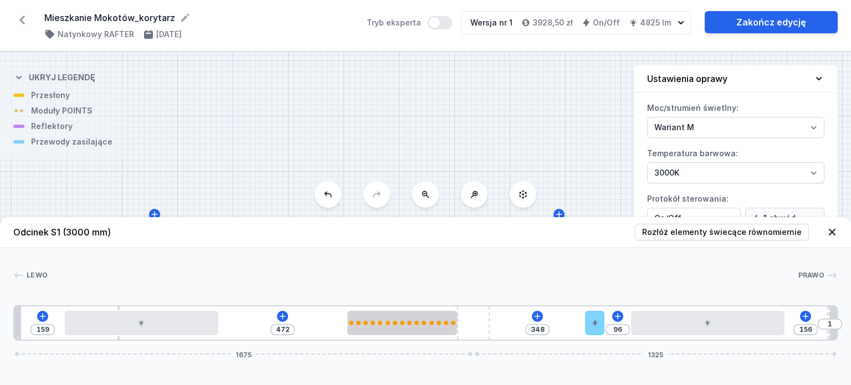
drag, startPoint x: 222, startPoint y: 337, endPoint x: 60, endPoint y: 320, distance: 162.6
click at [58, 319] on div "159 472 348 96 156 1 1675 1325" at bounding box center [425, 322] width 824 height 35
drag, startPoint x: 442, startPoint y: 320, endPoint x: 474, endPoint y: 320, distance: 31.6
click at [474, 320] on div "159 472 348 96 156 1 1675 1325" at bounding box center [425, 322] width 824 height 35
drag, startPoint x: 474, startPoint y: 320, endPoint x: 555, endPoint y: 320, distance: 82.0
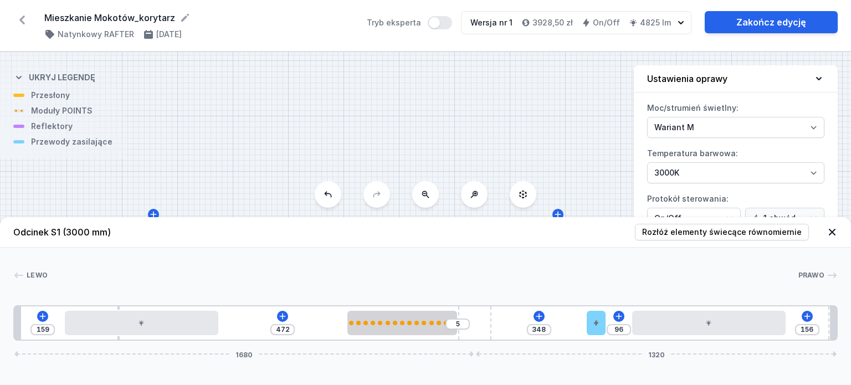
click at [547, 320] on div "159 472 5 348 96 156 1680 1320" at bounding box center [425, 322] width 824 height 35
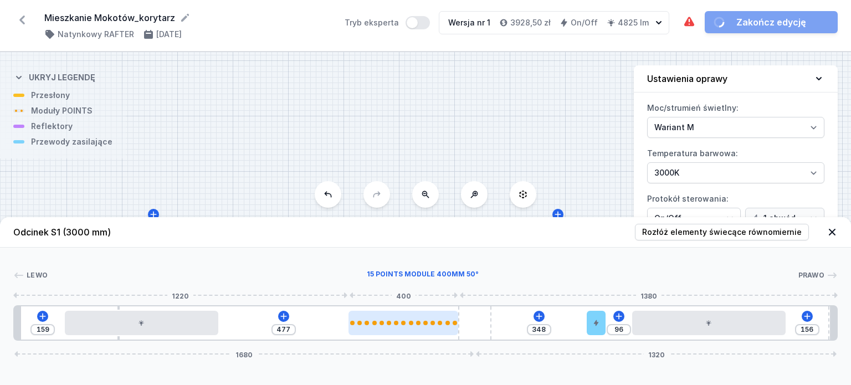
drag, startPoint x: 421, startPoint y: 330, endPoint x: 438, endPoint y: 330, distance: 16.6
click at [438, 330] on div at bounding box center [403, 323] width 110 height 24
click at [402, 328] on div at bounding box center [403, 323] width 110 height 24
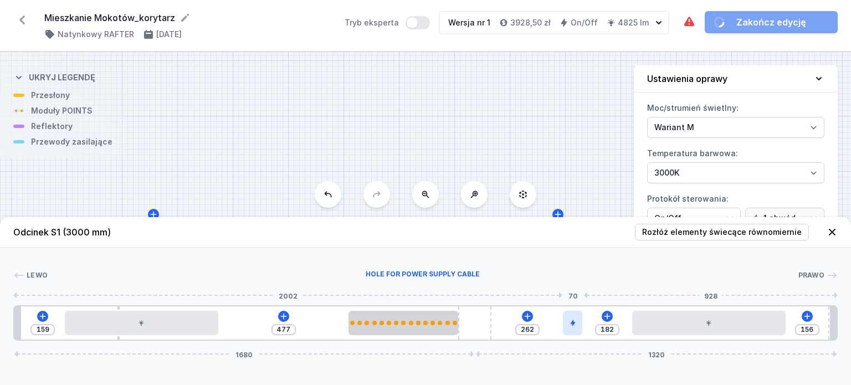
drag, startPoint x: 593, startPoint y: 321, endPoint x: 578, endPoint y: 328, distance: 16.8
click at [578, 328] on div at bounding box center [572, 323] width 19 height 24
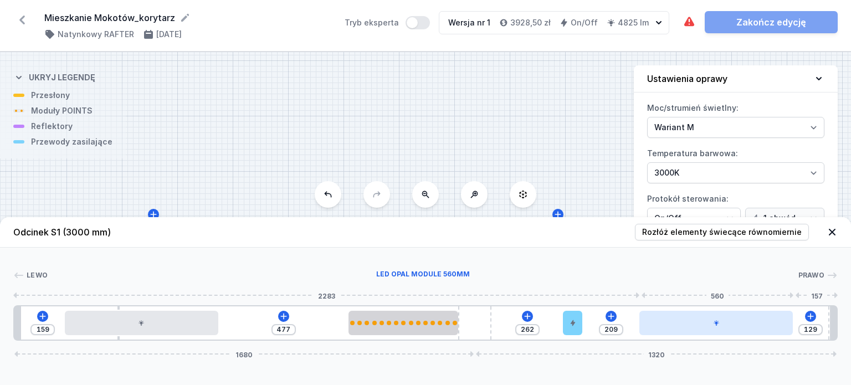
drag, startPoint x: 669, startPoint y: 328, endPoint x: 686, endPoint y: 333, distance: 18.0
drag, startPoint x: 118, startPoint y: 339, endPoint x: 39, endPoint y: 333, distance: 78.8
click at [39, 333] on div "159 477 262 209 129 1680 1320" at bounding box center [425, 322] width 824 height 35
drag, startPoint x: 828, startPoint y: 326, endPoint x: 737, endPoint y: 325, distance: 91.4
click at [737, 325] on div "159 477 262 209 135 1680 1320" at bounding box center [425, 322] width 824 height 35
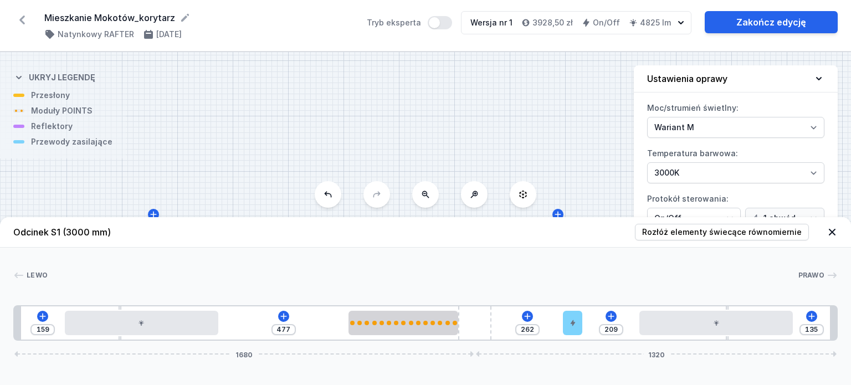
click at [576, 149] on div "S1 3000" at bounding box center [425, 218] width 851 height 333
click at [688, 130] on select "Wariant L Wariant M" at bounding box center [735, 127] width 177 height 21
click at [647, 117] on select "Wariant L Wariant M" at bounding box center [735, 127] width 177 height 21
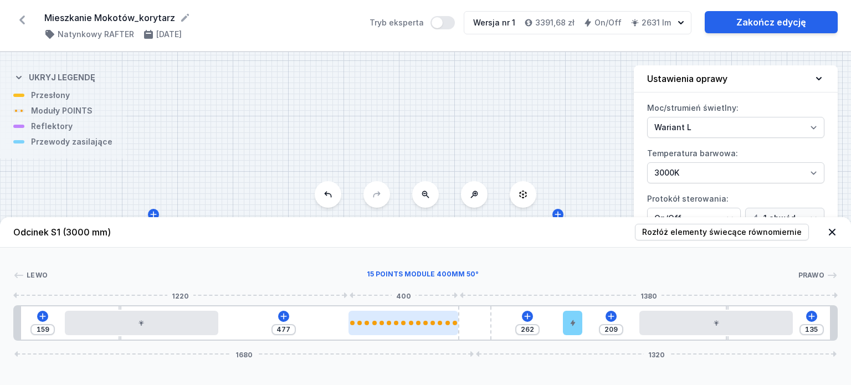
drag, startPoint x: 437, startPoint y: 325, endPoint x: 445, endPoint y: 324, distance: 8.4
click at [445, 324] on div at bounding box center [403, 323] width 110 height 4
click at [418, 328] on div at bounding box center [403, 323] width 110 height 24
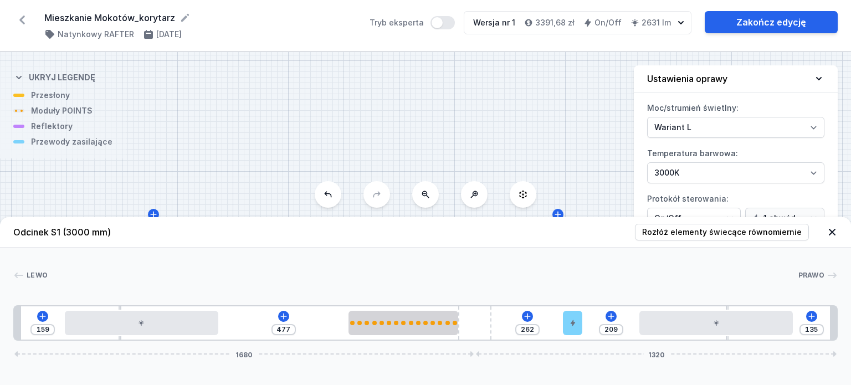
click at [835, 234] on icon at bounding box center [832, 232] width 7 height 7
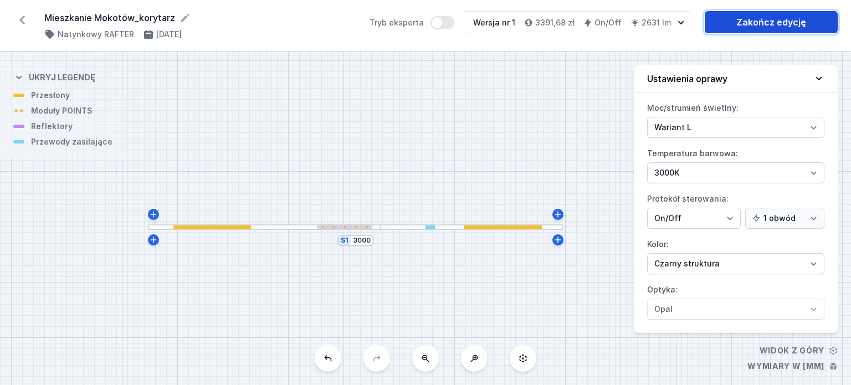
click at [740, 29] on link "Zakończ edycję" at bounding box center [770, 22] width 133 height 22
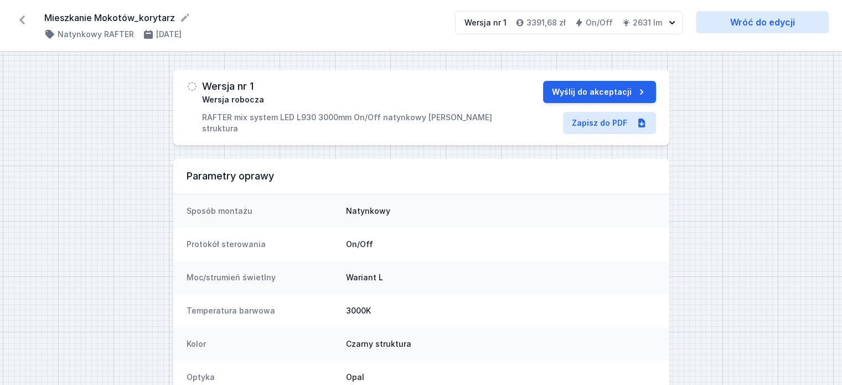
click at [24, 17] on icon at bounding box center [22, 20] width 6 height 9
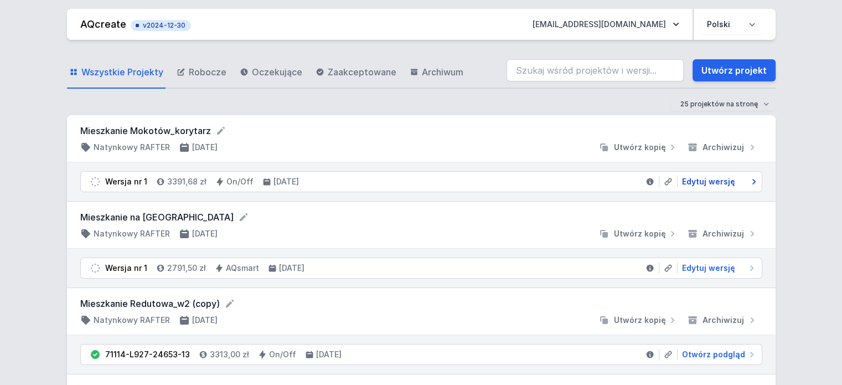
click at [707, 178] on span "Edytuj wersję" at bounding box center [708, 181] width 53 height 11
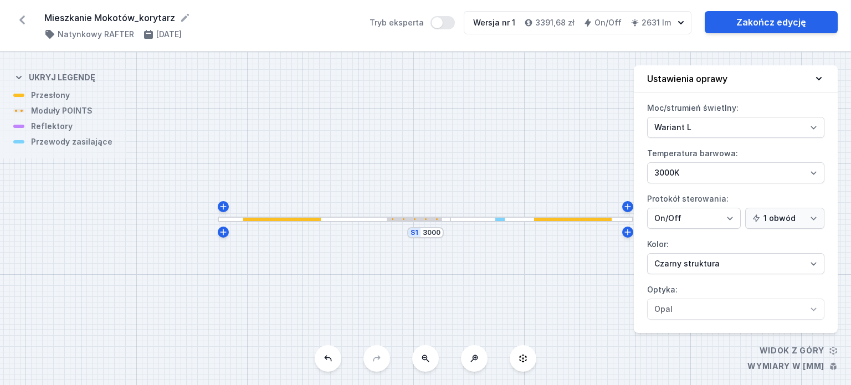
click at [270, 217] on div at bounding box center [334, 220] width 233 height 6
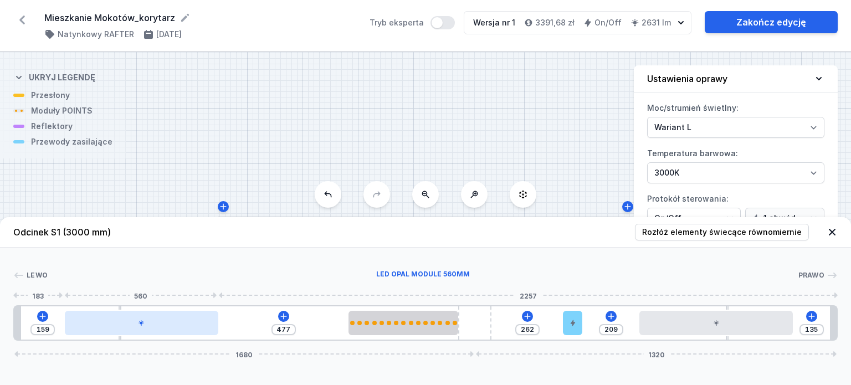
click at [157, 318] on div at bounding box center [141, 323] width 153 height 24
click at [143, 320] on icon at bounding box center [141, 323] width 7 height 7
click at [135, 328] on div at bounding box center [141, 323] width 153 height 24
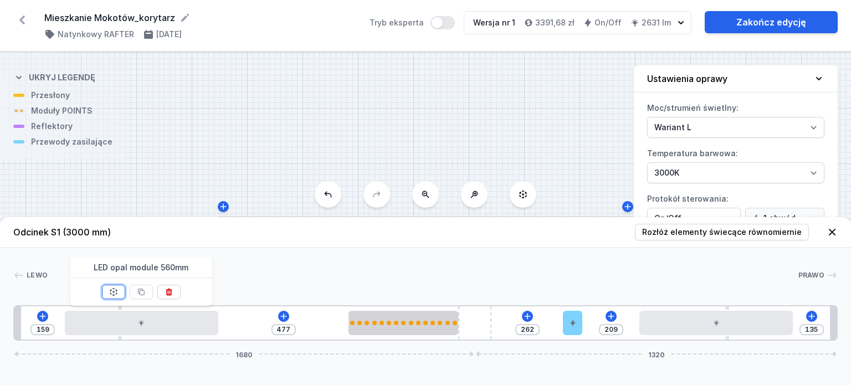
click at [115, 294] on icon at bounding box center [113, 292] width 7 height 8
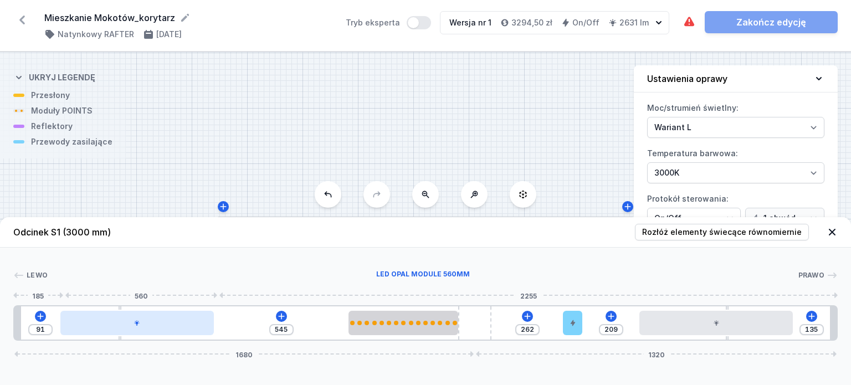
drag, startPoint x: 380, startPoint y: 330, endPoint x: 71, endPoint y: 321, distance: 308.6
click at [71, 321] on div at bounding box center [136, 323] width 153 height 24
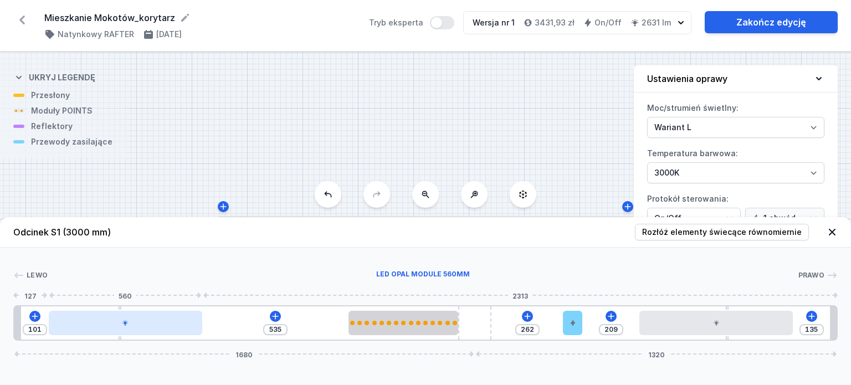
click at [121, 324] on div at bounding box center [125, 323] width 153 height 24
drag, startPoint x: 121, startPoint y: 324, endPoint x: 106, endPoint y: 323, distance: 15.5
click at [106, 323] on div at bounding box center [125, 323] width 153 height 24
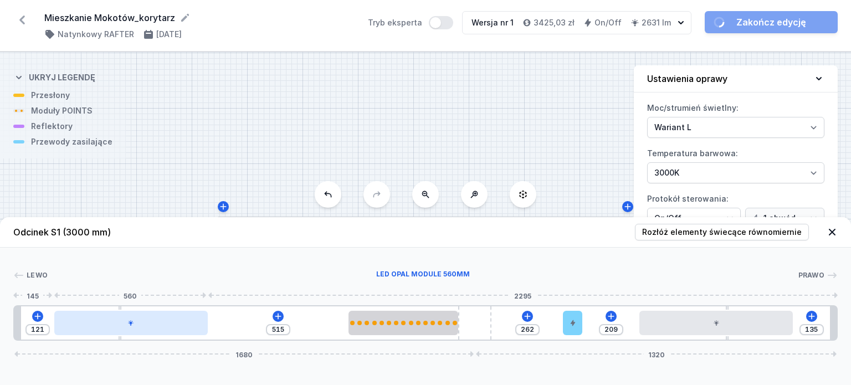
click at [120, 323] on div at bounding box center [130, 323] width 153 height 24
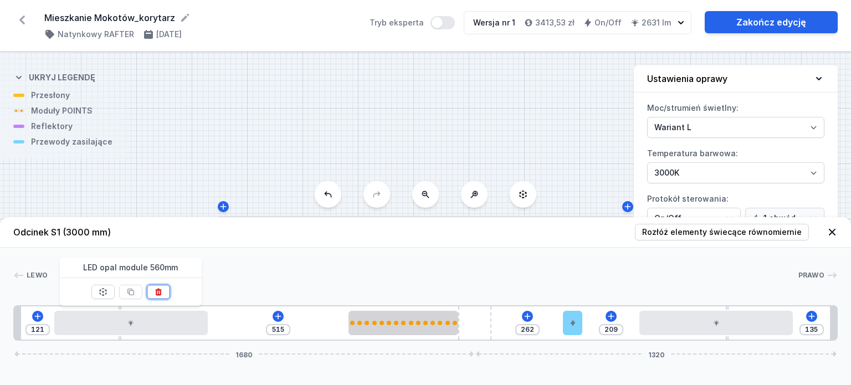
click at [156, 291] on icon at bounding box center [158, 291] width 6 height 7
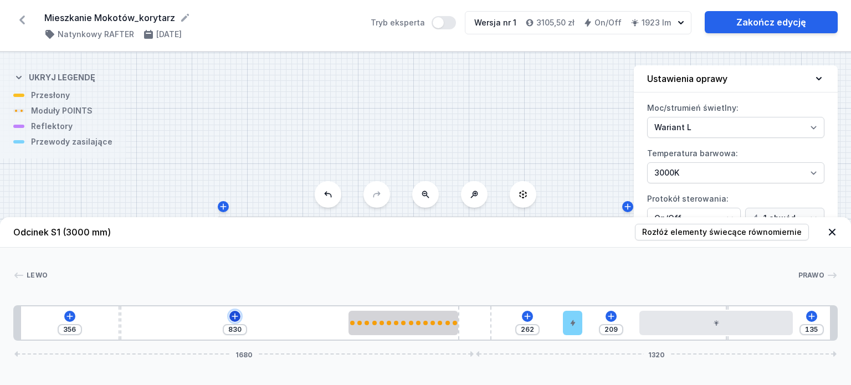
click at [231, 318] on icon at bounding box center [234, 316] width 9 height 9
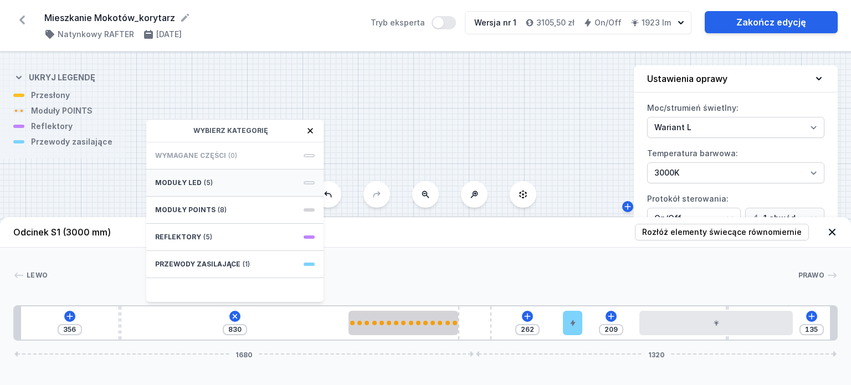
click at [220, 183] on div "Moduły LED (5)" at bounding box center [234, 182] width 177 height 27
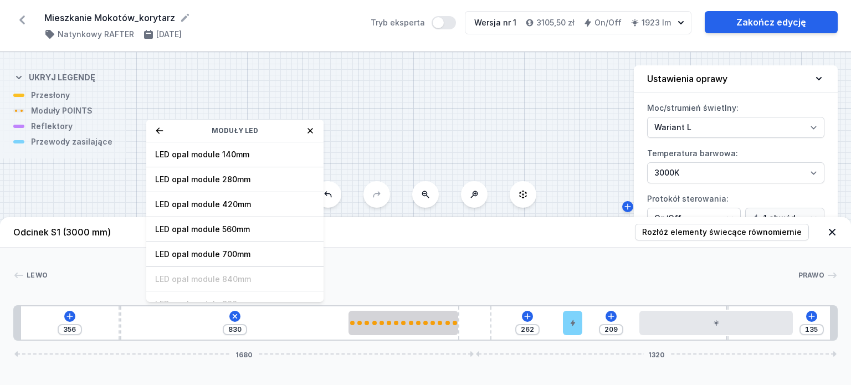
click at [274, 173] on div "LED opal module 280mm" at bounding box center [234, 179] width 177 height 25
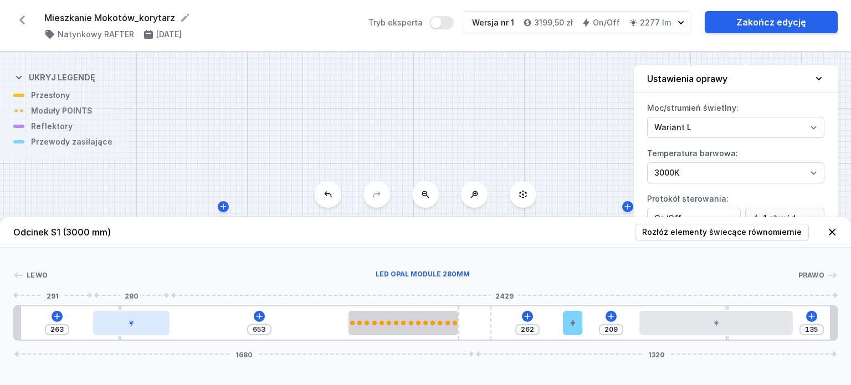
drag, startPoint x: 168, startPoint y: 318, endPoint x: 140, endPoint y: 318, distance: 27.7
click at [140, 318] on div at bounding box center [131, 323] width 77 height 24
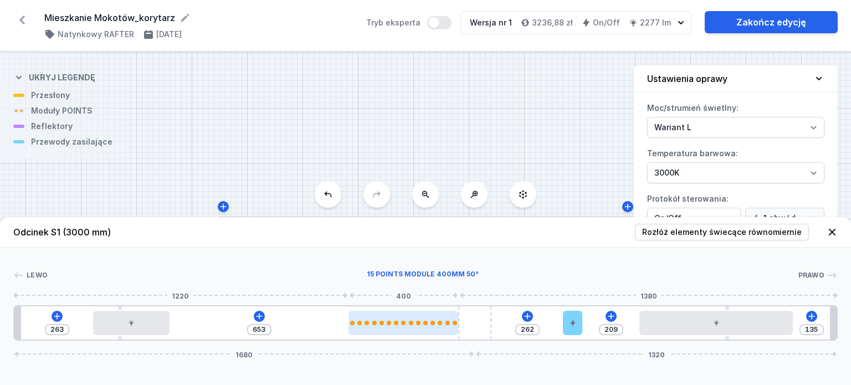
click at [410, 323] on div at bounding box center [411, 323] width 4 height 4
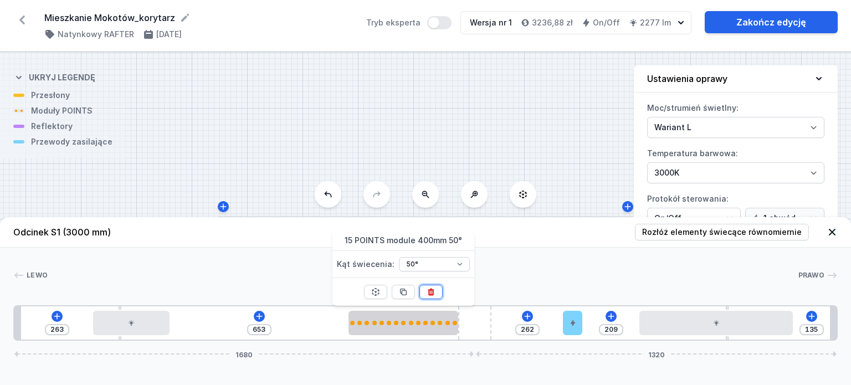
click at [428, 292] on icon at bounding box center [431, 291] width 6 height 7
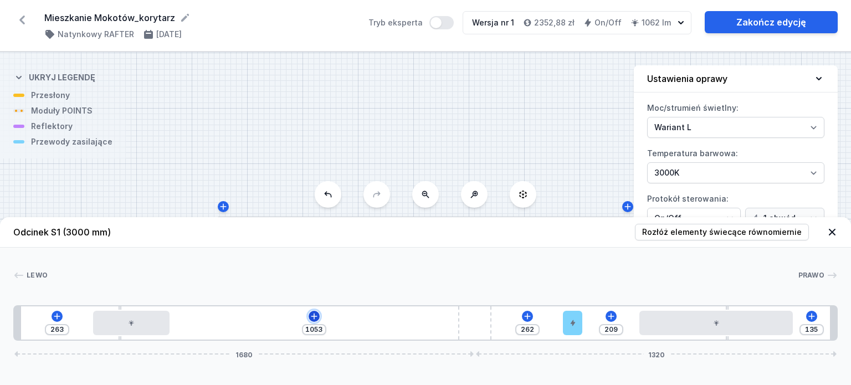
click at [317, 316] on icon at bounding box center [314, 316] width 9 height 9
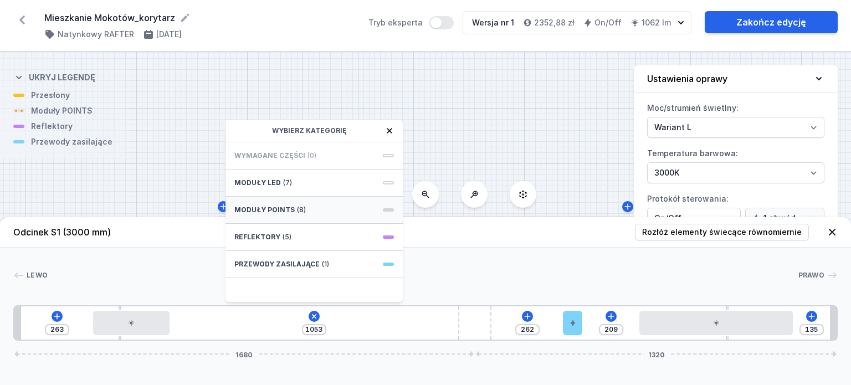
click at [317, 207] on div "Moduły POINTS (8)" at bounding box center [313, 210] width 177 height 27
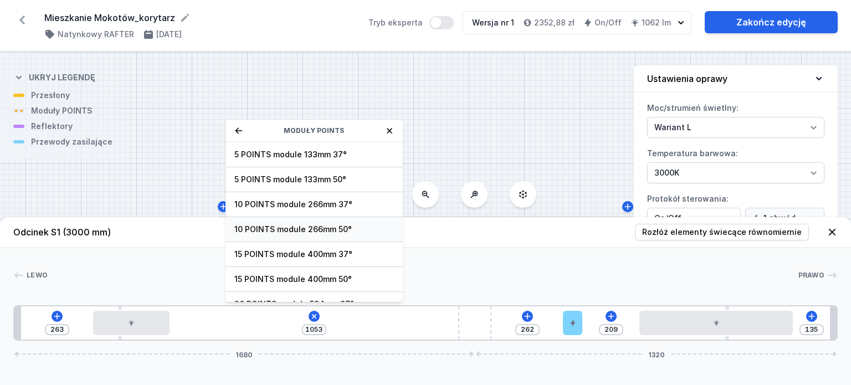
click at [357, 227] on span "10 POINTS module 266mm 50°" at bounding box center [314, 229] width 160 height 11
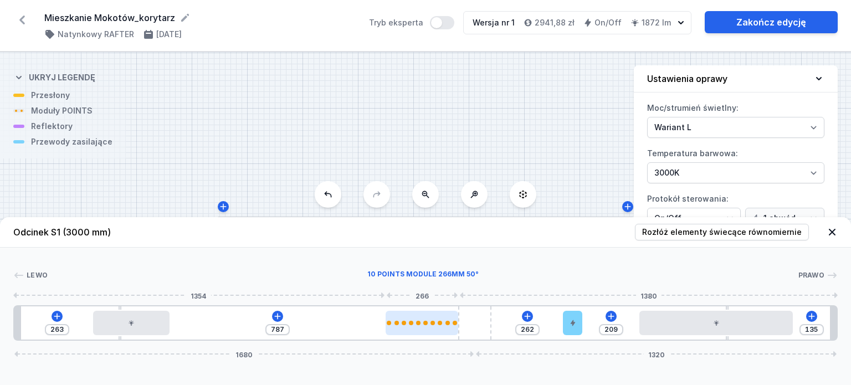
drag, startPoint x: 228, startPoint y: 323, endPoint x: 456, endPoint y: 323, distance: 227.6
click at [450, 323] on div at bounding box center [421, 323] width 73 height 4
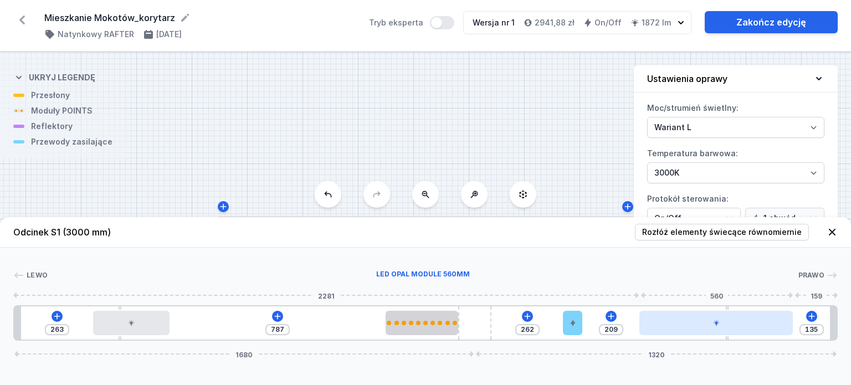
click at [702, 323] on div at bounding box center [715, 323] width 153 height 24
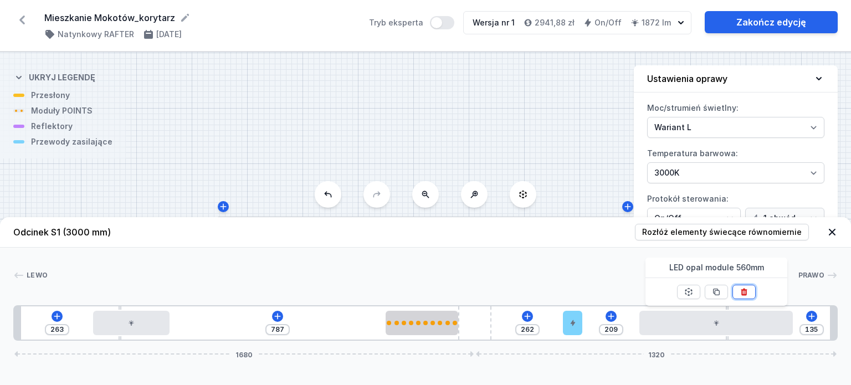
click at [741, 290] on icon at bounding box center [743, 291] width 9 height 9
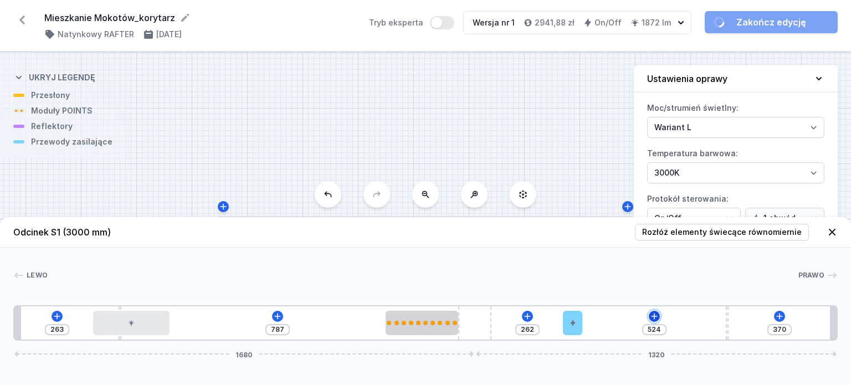
click at [649, 317] on button at bounding box center [654, 316] width 11 height 11
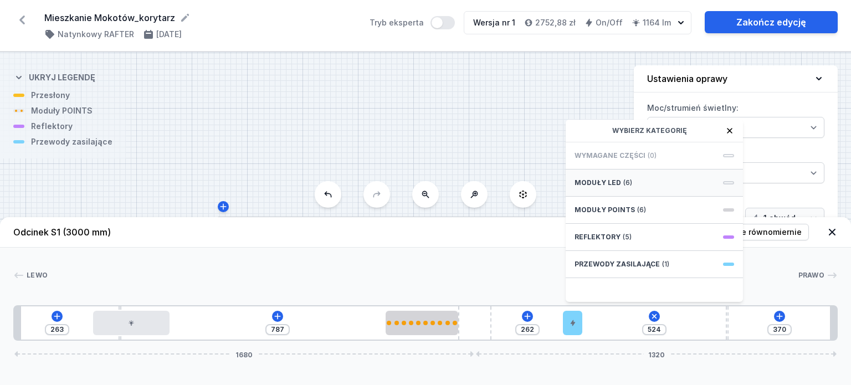
click at [642, 173] on div "Moduły LED (6)" at bounding box center [653, 182] width 177 height 27
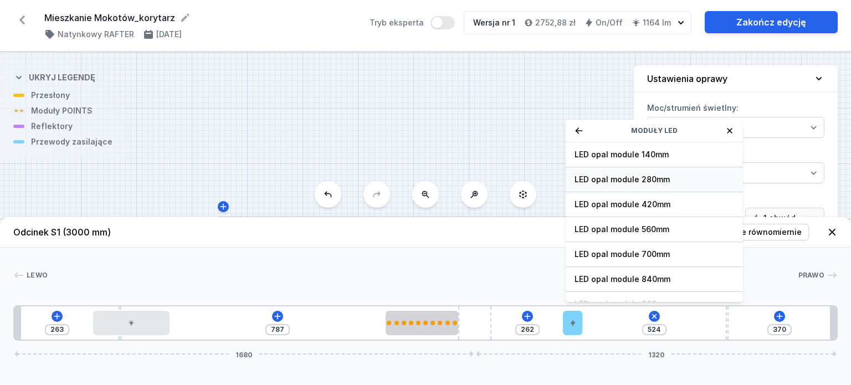
click at [660, 179] on span "LED opal module 280mm" at bounding box center [654, 179] width 160 height 11
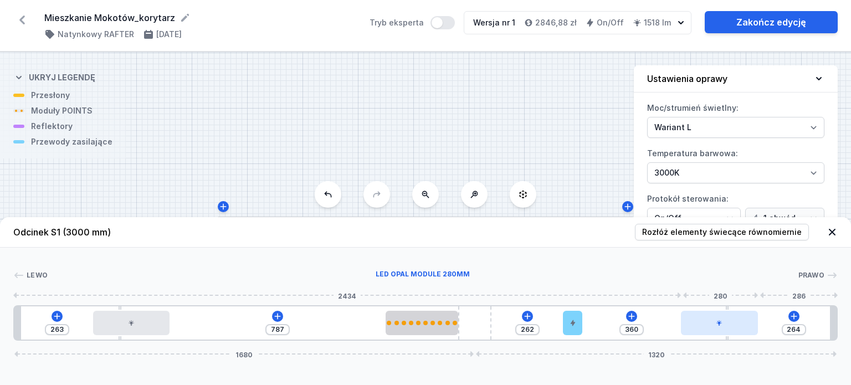
drag, startPoint x: 607, startPoint y: 326, endPoint x: 711, endPoint y: 325, distance: 103.6
click at [800, 328] on input "264" at bounding box center [794, 329] width 18 height 9
click at [520, 124] on div "S1 3000" at bounding box center [425, 218] width 851 height 333
click at [592, 278] on div at bounding box center [423, 275] width 750 height 11
